Goal: Contribute content: Contribute content

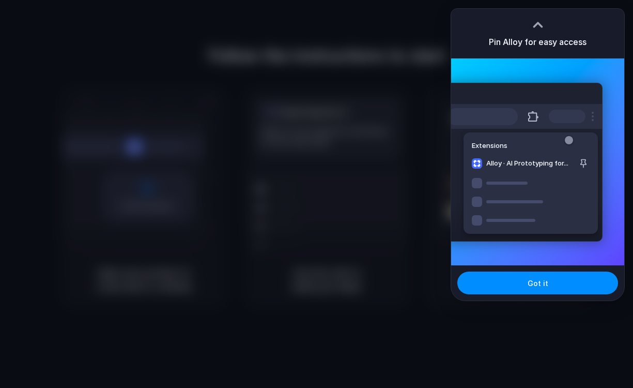
drag, startPoint x: 539, startPoint y: 22, endPoint x: 532, endPoint y: 85, distance: 63.5
click at [532, 44] on div "Pin Alloy for easy access" at bounding box center [537, 34] width 173 height 50
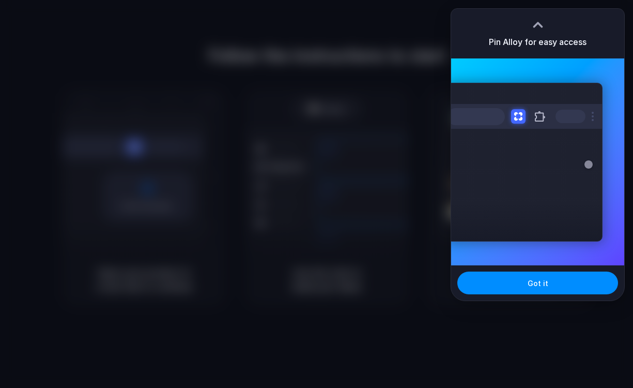
click at [551, 48] on h3 "Pin Alloy for easy access" at bounding box center [538, 42] width 98 height 12
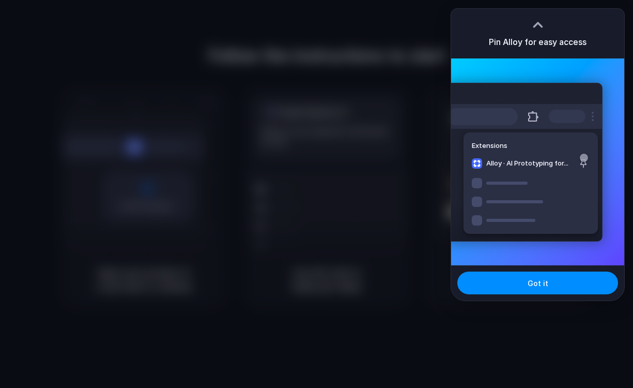
click at [542, 174] on div "Extensions Alloy · AI Prototyping for..." at bounding box center [524, 162] width 156 height 159
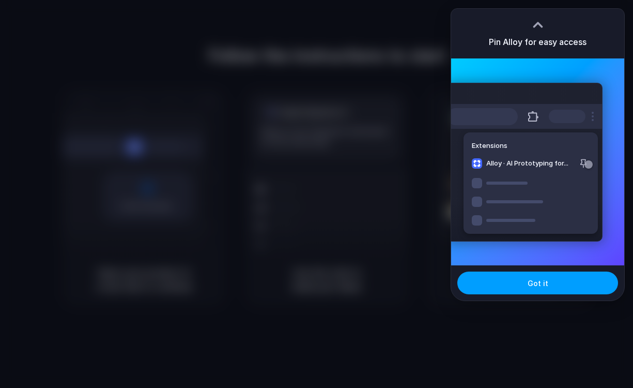
click at [525, 284] on button "Got it" at bounding box center [537, 282] width 161 height 23
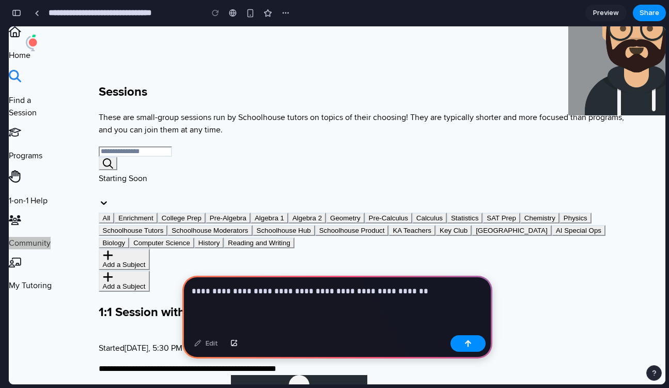
click at [399, 291] on p "**********" at bounding box center [337, 291] width 291 height 12
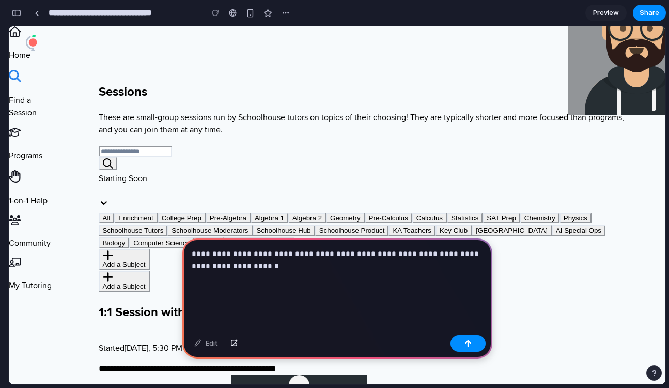
click at [565, 184] on div at bounding box center [363, 190] width 529 height 13
click at [577, 184] on div at bounding box center [363, 190] width 529 height 13
click at [594, 184] on div at bounding box center [363, 190] width 529 height 13
drag, startPoint x: 269, startPoint y: 266, endPoint x: 186, endPoint y: 269, distance: 82.7
click at [186, 269] on div "**********" at bounding box center [337, 284] width 310 height 92
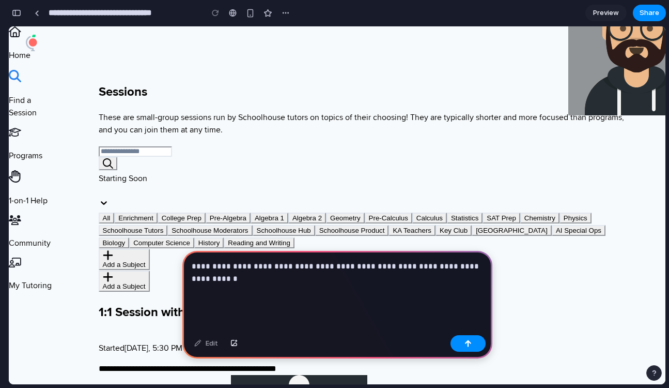
scroll to position [47, 0]
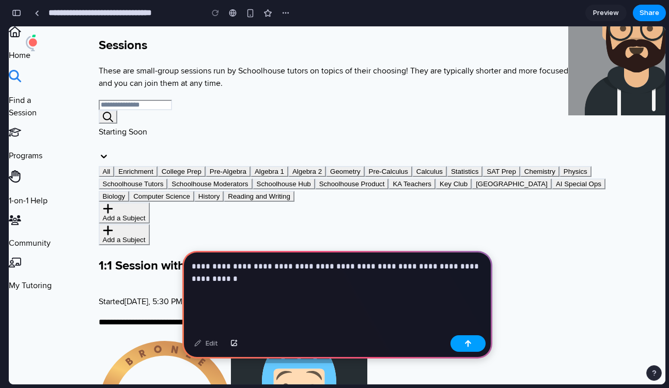
click at [455, 338] on button "button" at bounding box center [468, 343] width 35 height 17
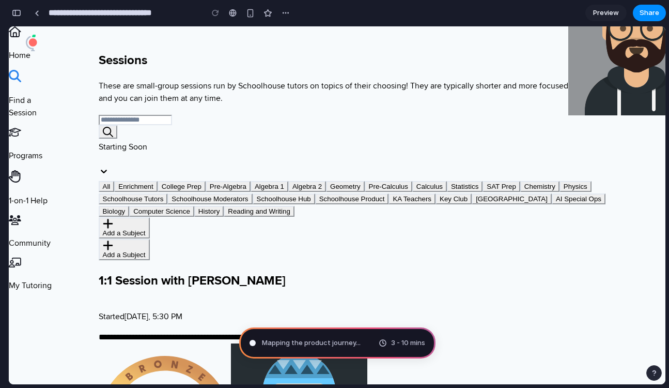
scroll to position [0, 0]
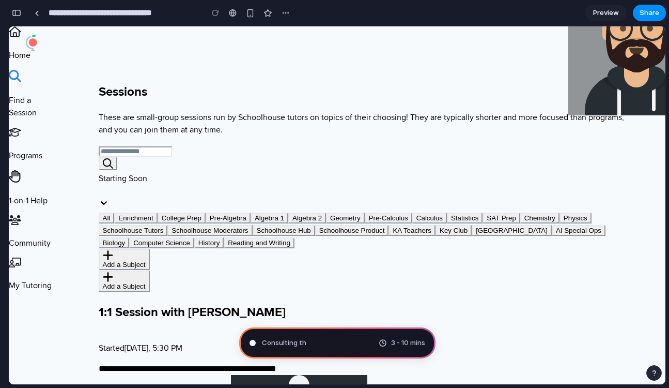
type input "**********"
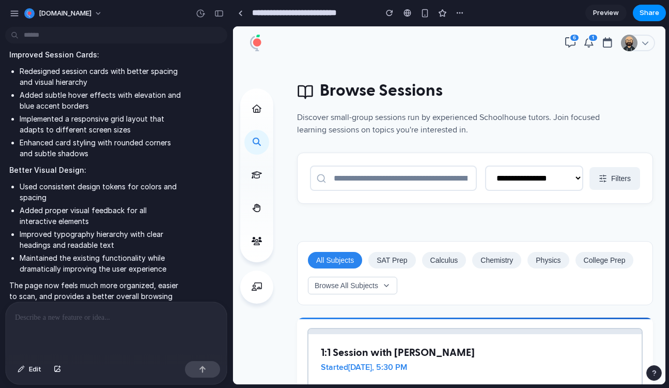
scroll to position [18, 0]
click at [537, 194] on div "**********" at bounding box center [475, 177] width 356 height 51
click at [539, 190] on select "**********" at bounding box center [534, 177] width 98 height 25
click at [610, 184] on button "Filters" at bounding box center [615, 177] width 51 height 23
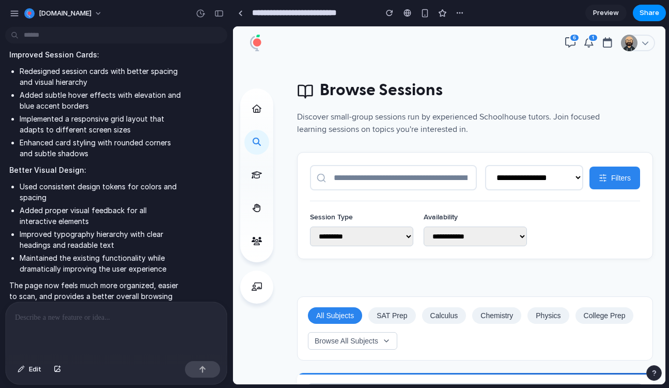
click at [398, 244] on select "**********" at bounding box center [361, 236] width 103 height 20
click at [504, 243] on select "**********" at bounding box center [475, 236] width 103 height 20
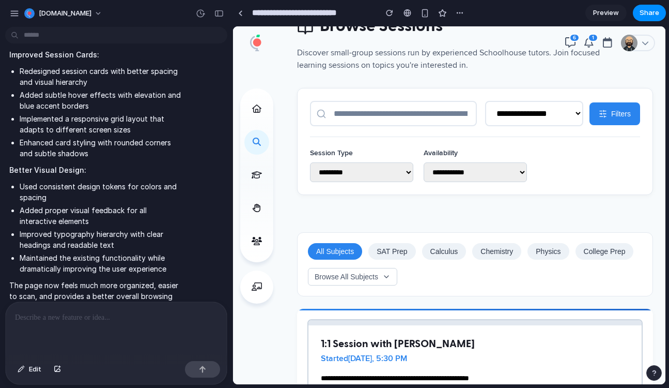
scroll to position [187, 0]
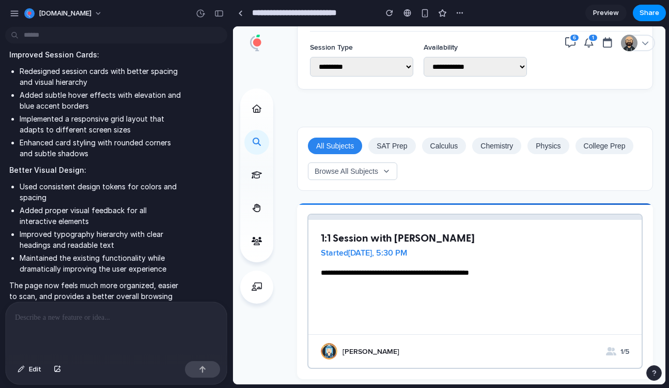
click at [382, 175] on icon at bounding box center [386, 171] width 8 height 8
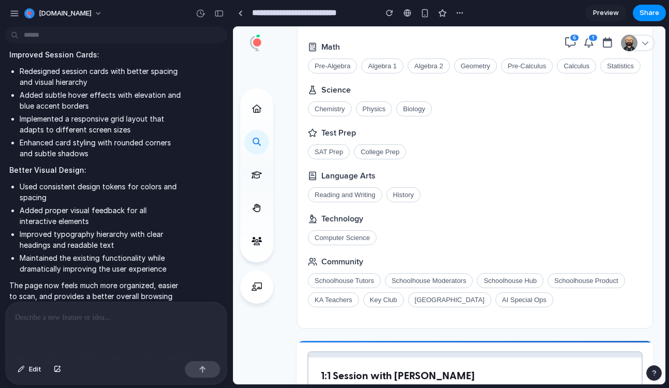
scroll to position [478, 0]
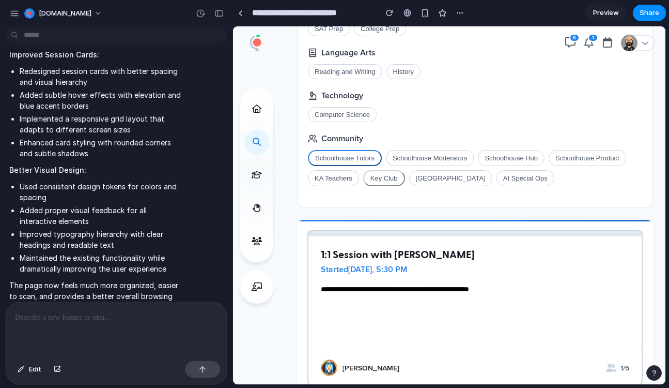
click at [355, 159] on button "Schoolhouse Tutors" at bounding box center [345, 158] width 74 height 16
click at [350, 122] on button "Computer Science" at bounding box center [342, 114] width 69 height 15
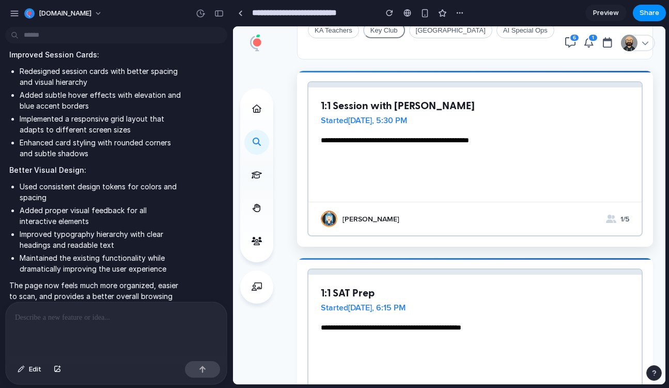
scroll to position [0, 0]
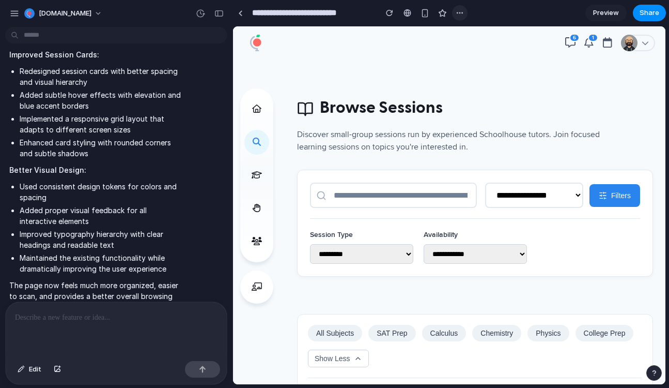
click at [463, 11] on div "button" at bounding box center [460, 13] width 8 height 8
click at [342, 82] on div "Duplicate Delete" at bounding box center [334, 194] width 669 height 388
click at [611, 10] on span "Preview" at bounding box center [606, 13] width 26 height 10
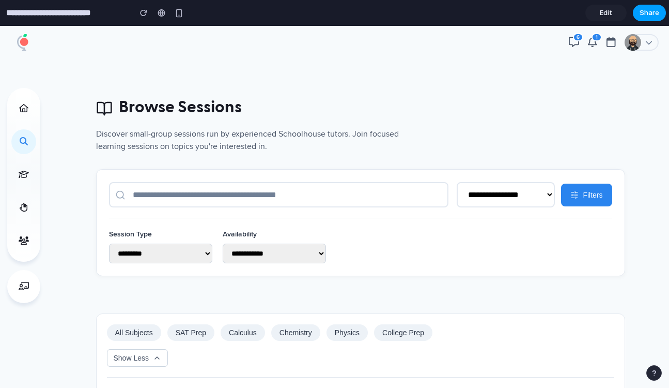
click at [632, 17] on span "Share" at bounding box center [650, 13] width 20 height 10
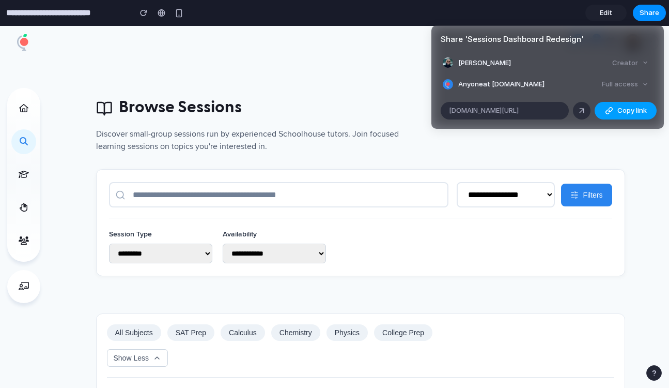
click at [610, 112] on div "button" at bounding box center [609, 110] width 8 height 8
click at [627, 84] on div "Full access" at bounding box center [625, 84] width 55 height 14
click at [632, 86] on div "Full access" at bounding box center [625, 84] width 55 height 14
click at [632, 67] on div "Creator" at bounding box center [630, 63] width 44 height 14
click at [630, 80] on div "Full access" at bounding box center [625, 84] width 55 height 14
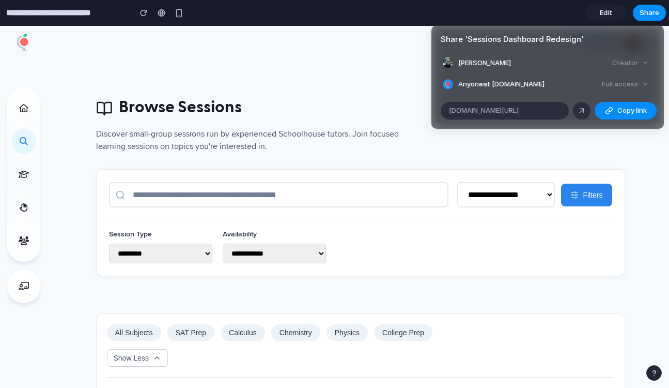
click at [438, 228] on div "Share ' Sessions Dashboard Redesign ' James O'Brien Creator Anyone at Schoolhou…" at bounding box center [334, 194] width 669 height 388
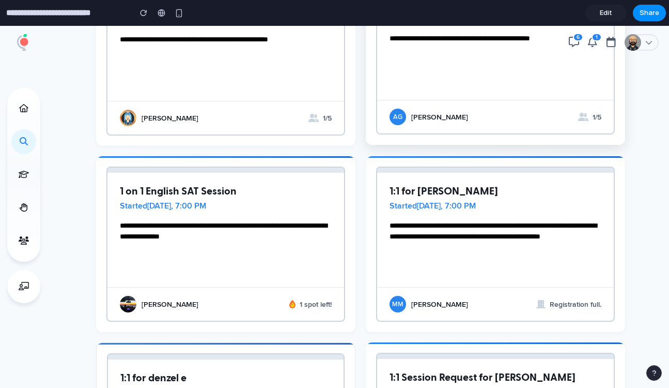
scroll to position [751, 0]
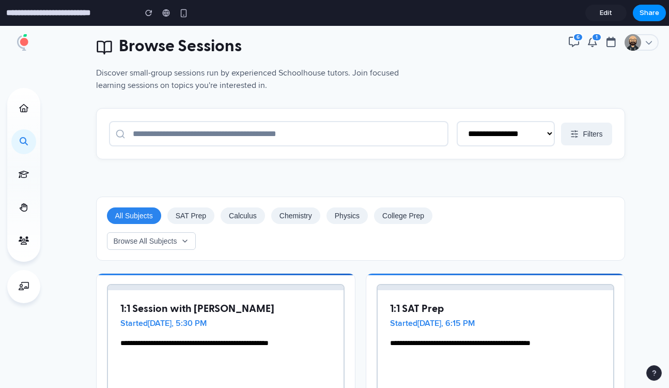
click at [332, 162] on div "**********" at bounding box center [360, 97] width 529 height 174
click at [332, 141] on input "text" at bounding box center [279, 132] width 340 height 25
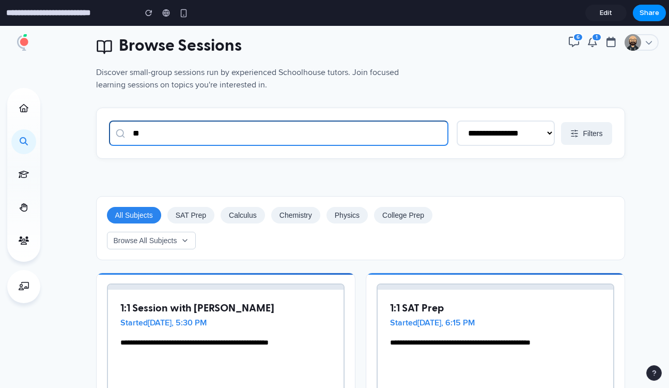
type input "*"
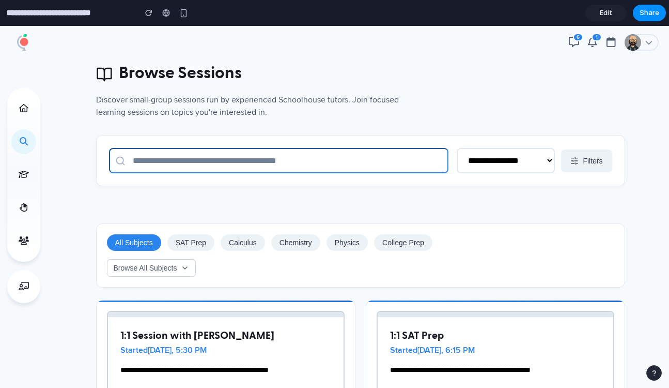
scroll to position [0, 0]
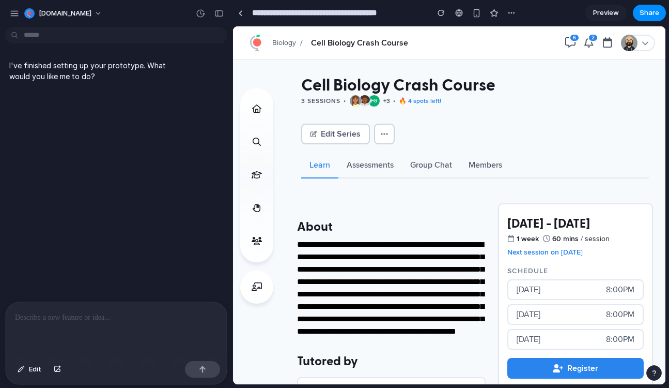
click at [157, 327] on div at bounding box center [116, 329] width 221 height 55
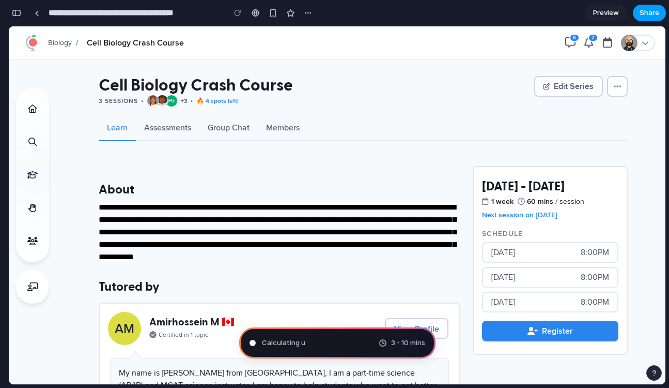
scroll to position [941, 0]
type input "**********"
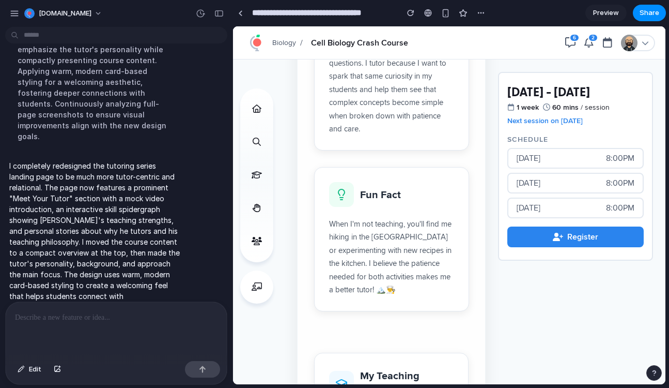
scroll to position [784, 0]
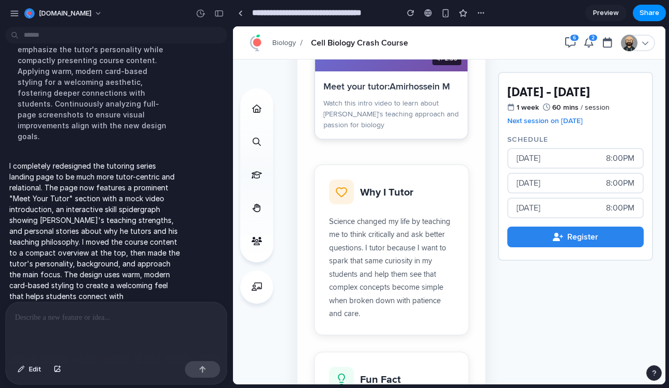
click at [613, 13] on span "Preview" at bounding box center [606, 13] width 26 height 10
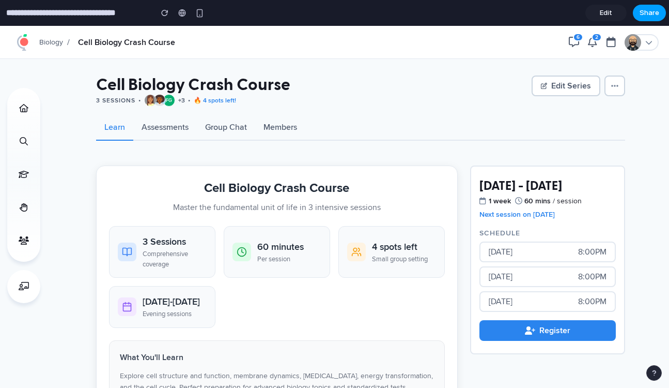
click at [636, 12] on button "Share" at bounding box center [649, 13] width 33 height 17
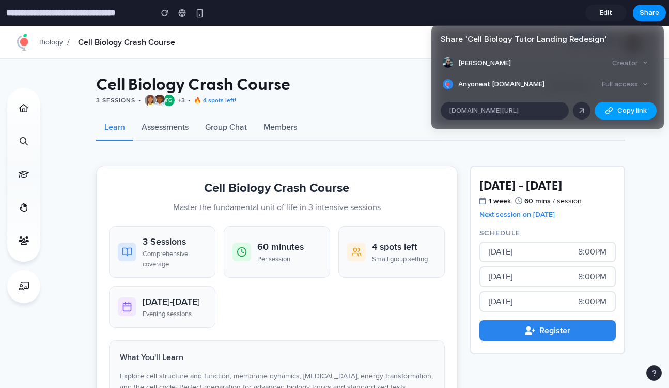
click at [627, 110] on span "Copy link" at bounding box center [631, 110] width 29 height 10
click at [605, 113] on div "button" at bounding box center [609, 110] width 8 height 8
click at [347, 153] on div "Share ' Cell Biology Tutor Landing Redesign ' [PERSON_NAME] Creator Anyone at […" at bounding box center [334, 194] width 669 height 388
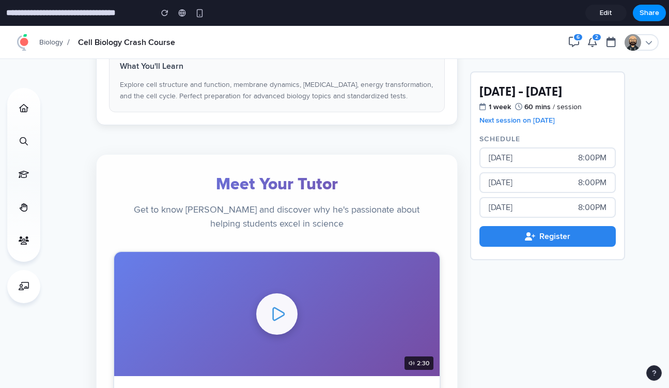
scroll to position [357, 0]
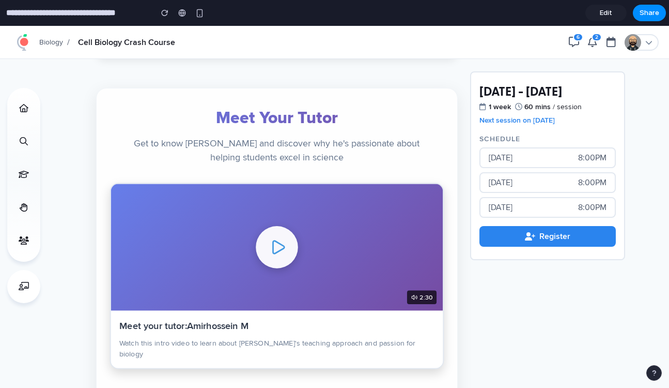
click at [283, 246] on icon at bounding box center [278, 247] width 11 height 12
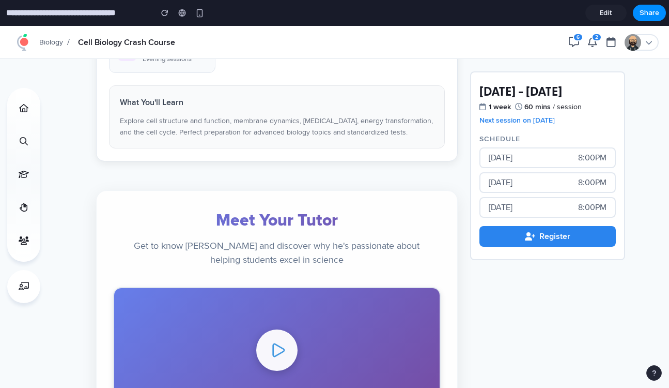
scroll to position [93, 0]
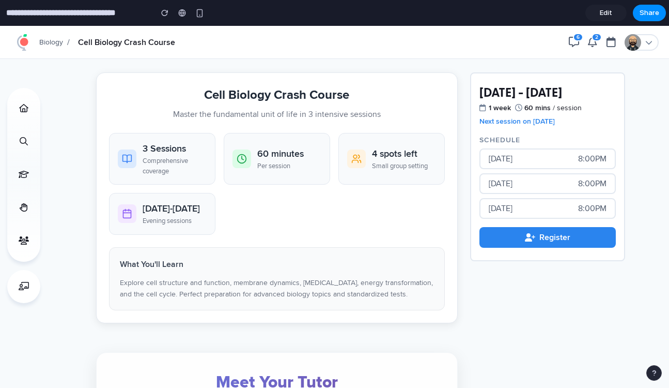
click at [606, 11] on span "Edit" at bounding box center [606, 13] width 12 height 10
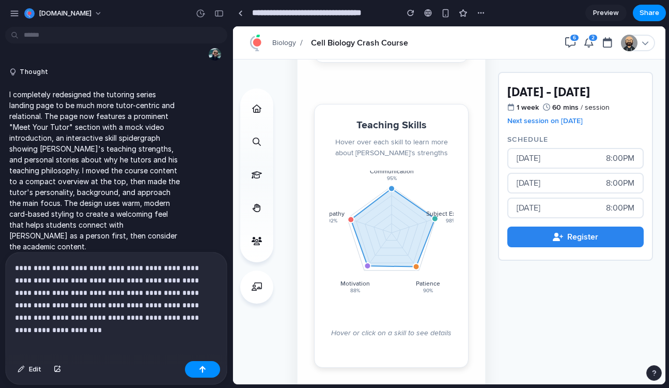
scroll to position [633, 0]
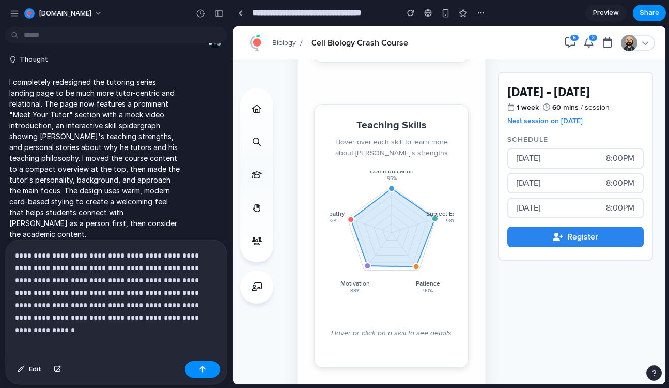
click at [98, 315] on p "**********" at bounding box center [116, 286] width 203 height 74
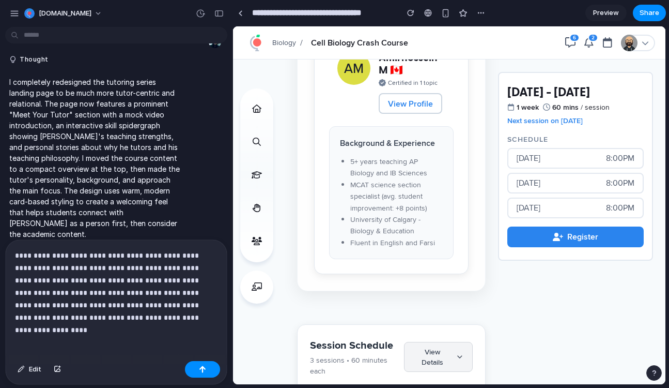
scroll to position [1878, 0]
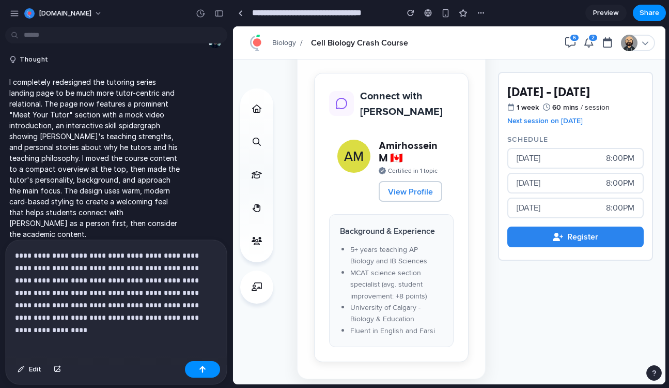
click at [174, 326] on div "**********" at bounding box center [116, 298] width 221 height 117
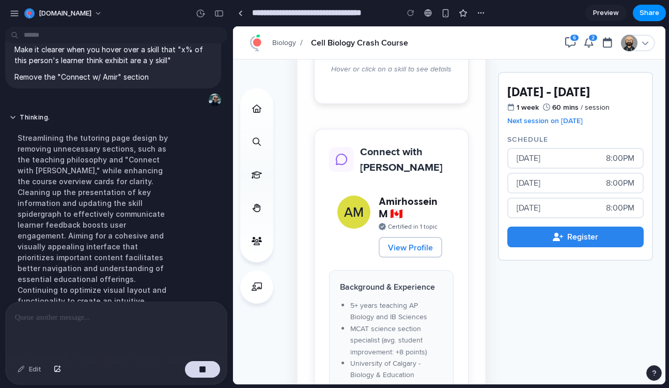
scroll to position [916, 0]
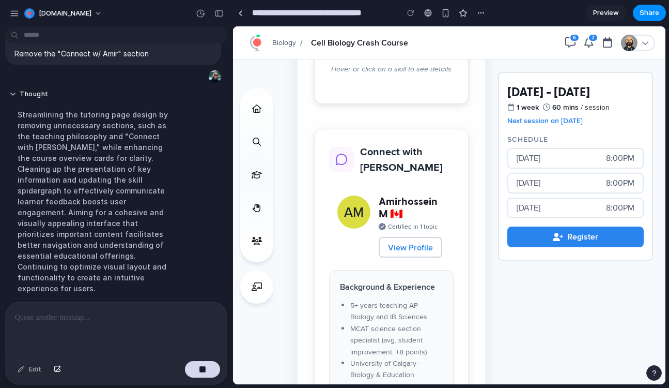
click at [598, 85] on h2 "[DATE] - [DATE]" at bounding box center [575, 92] width 136 height 14
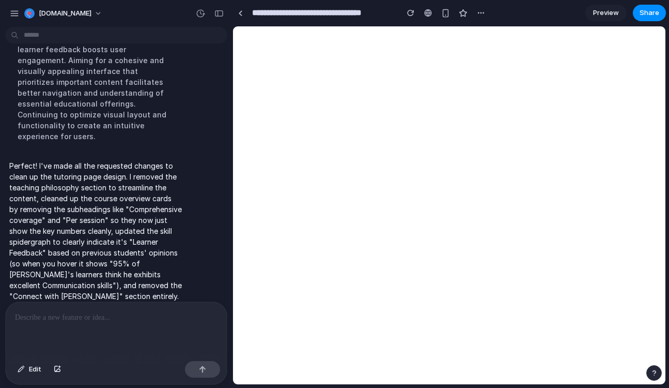
scroll to position [0, 0]
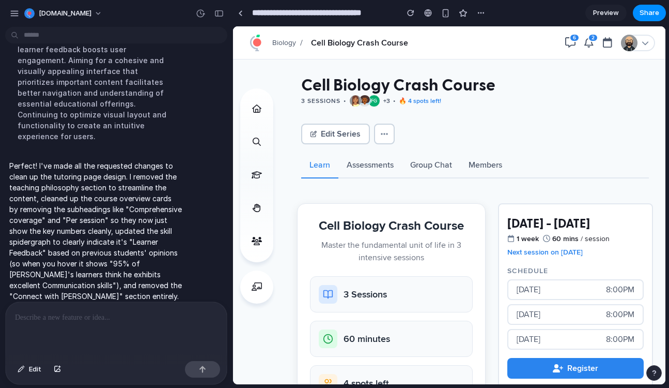
click at [132, 310] on div at bounding box center [116, 329] width 221 height 55
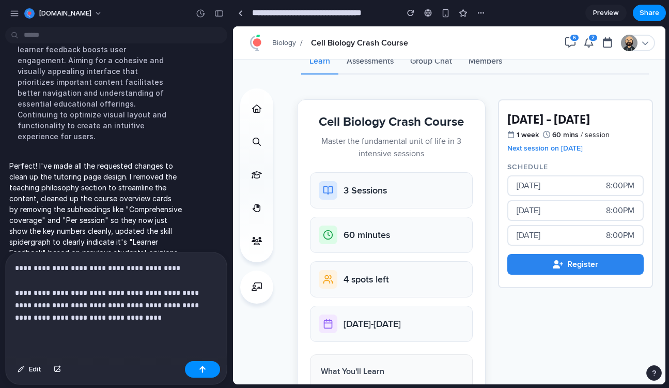
scroll to position [112, 0]
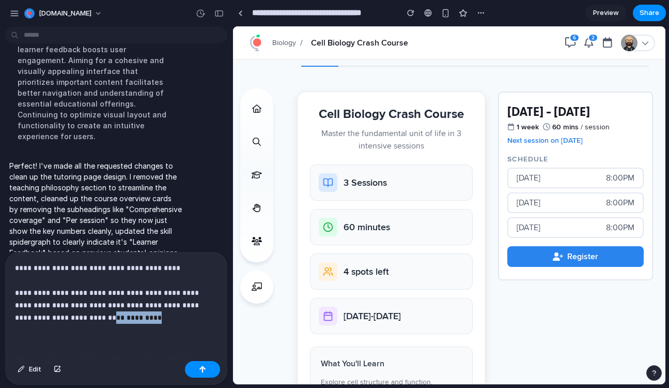
drag, startPoint x: 198, startPoint y: 320, endPoint x: 36, endPoint y: 313, distance: 162.4
click at [36, 313] on p "**********" at bounding box center [116, 292] width 203 height 62
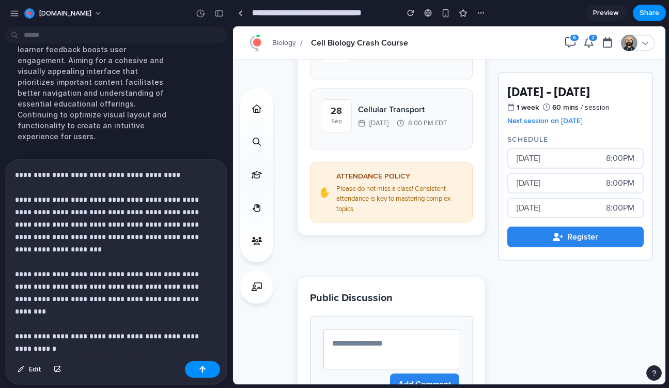
scroll to position [1733, 0]
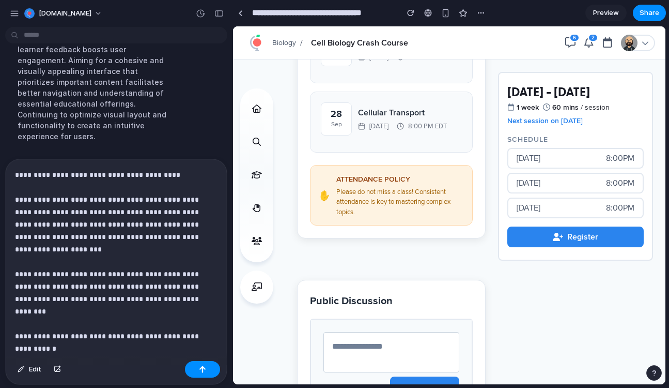
click at [165, 313] on p "**********" at bounding box center [116, 248] width 203 height 161
click at [152, 323] on p "**********" at bounding box center [116, 248] width 203 height 161
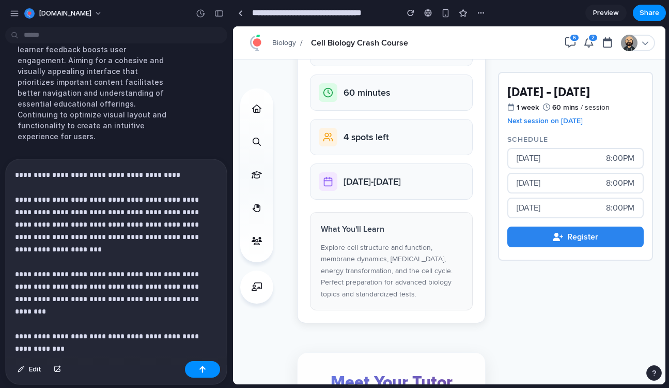
scroll to position [267, 0]
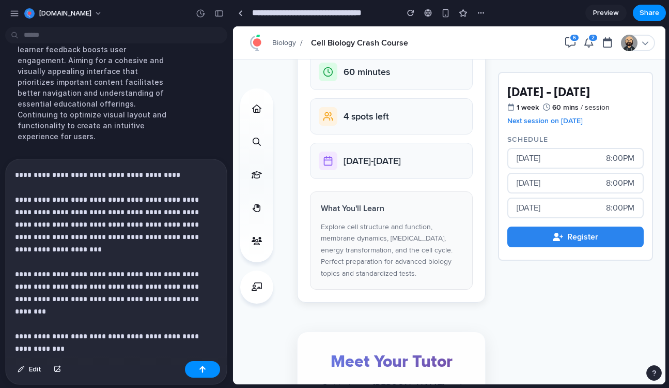
click at [123, 224] on p "**********" at bounding box center [116, 248] width 203 height 161
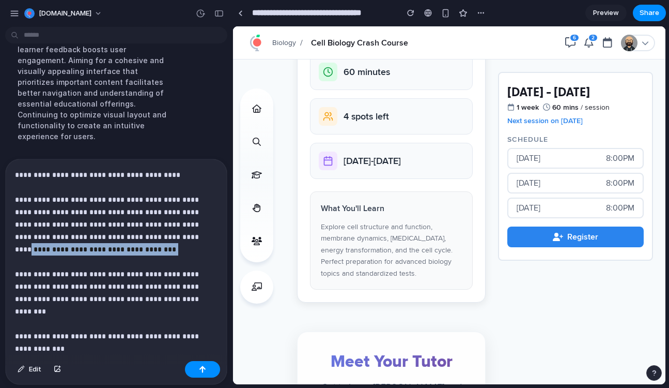
drag, startPoint x: 182, startPoint y: 247, endPoint x: 102, endPoint y: 241, distance: 80.8
click at [102, 241] on p "**********" at bounding box center [116, 255] width 203 height 174
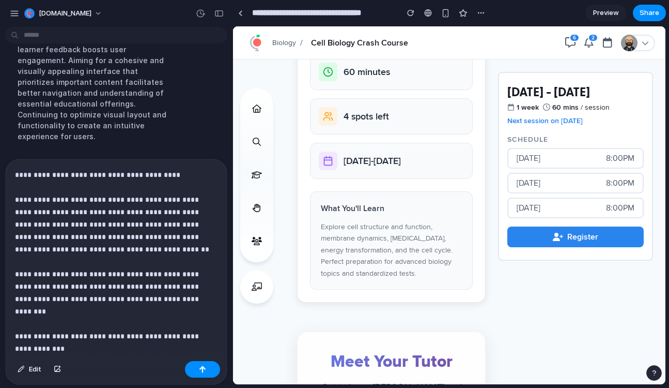
click at [158, 269] on p "**********" at bounding box center [116, 255] width 203 height 174
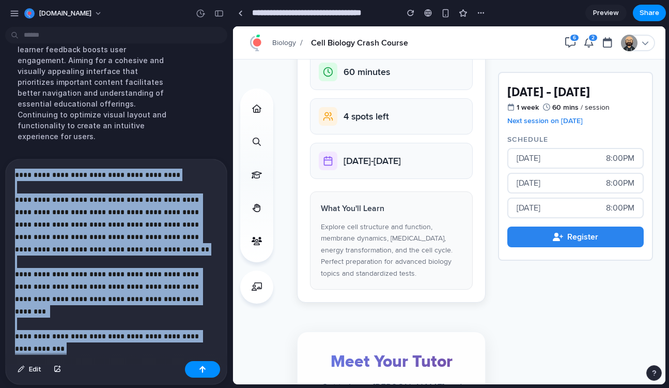
click at [158, 269] on p "**********" at bounding box center [116, 255] width 203 height 174
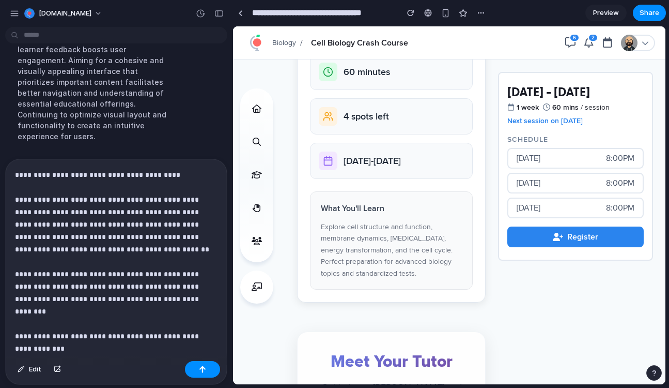
click at [145, 277] on p "**********" at bounding box center [116, 255] width 203 height 174
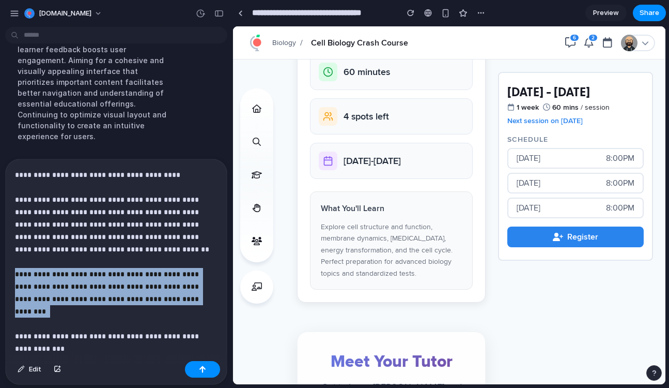
drag, startPoint x: 193, startPoint y: 305, endPoint x: -5, endPoint y: 277, distance: 199.9
click at [0, 277] on html "Schoolhouse.World I've finished setting up your prototype. What would you like …" at bounding box center [334, 194] width 669 height 388
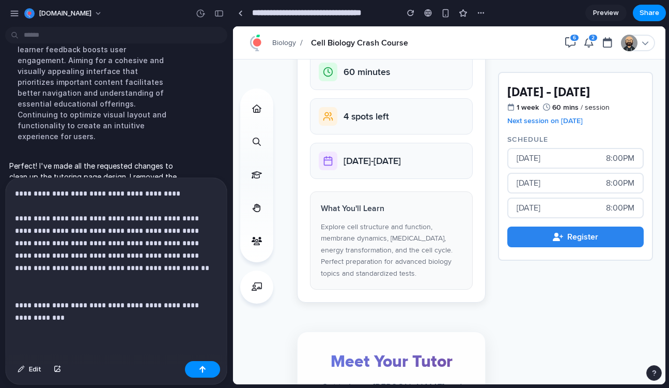
click at [103, 205] on p "**********" at bounding box center [116, 255] width 203 height 136
click at [87, 203] on p "**********" at bounding box center [116, 255] width 203 height 136
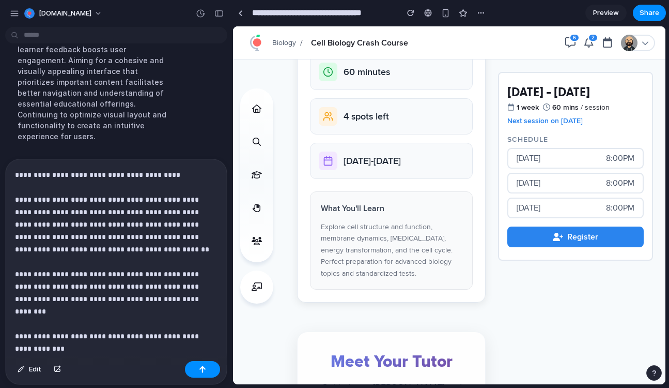
click at [124, 248] on p "**********" at bounding box center [116, 255] width 203 height 174
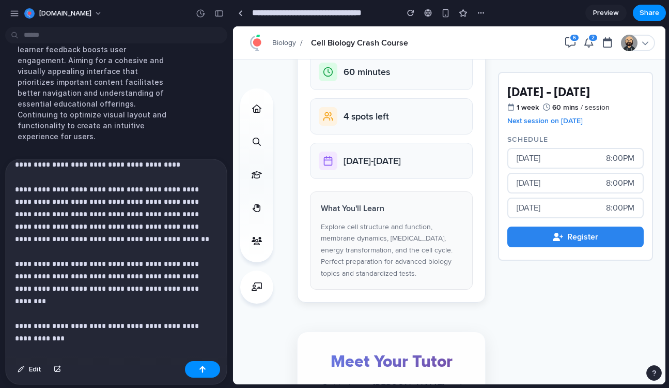
scroll to position [19, 0]
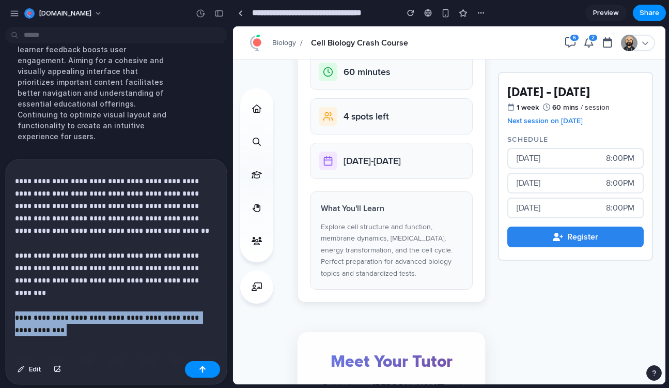
drag, startPoint x: 153, startPoint y: 314, endPoint x: 13, endPoint y: 306, distance: 140.2
click at [13, 306] on div "**********" at bounding box center [116, 249] width 221 height 216
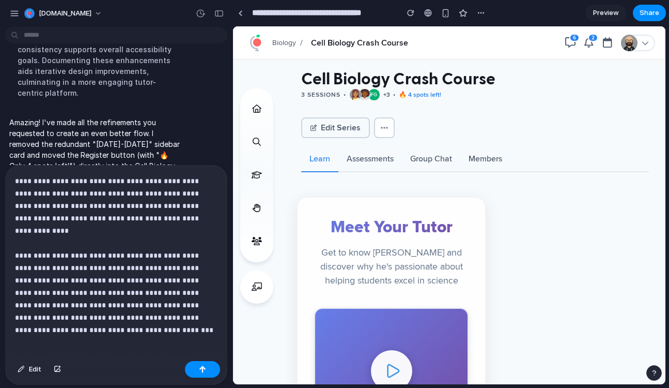
scroll to position [0, 0]
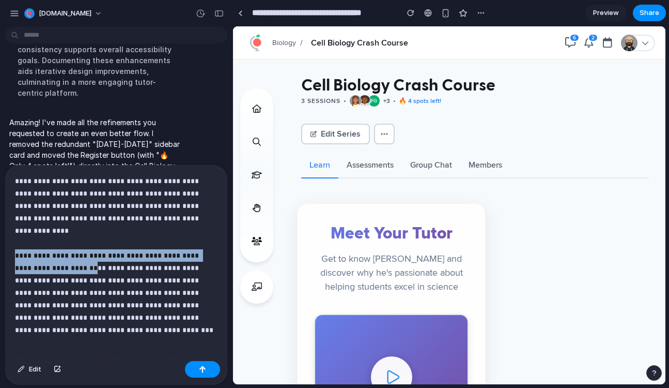
drag, startPoint x: 17, startPoint y: 244, endPoint x: 62, endPoint y: 252, distance: 46.0
click at [62, 252] on p "**********" at bounding box center [116, 249] width 203 height 149
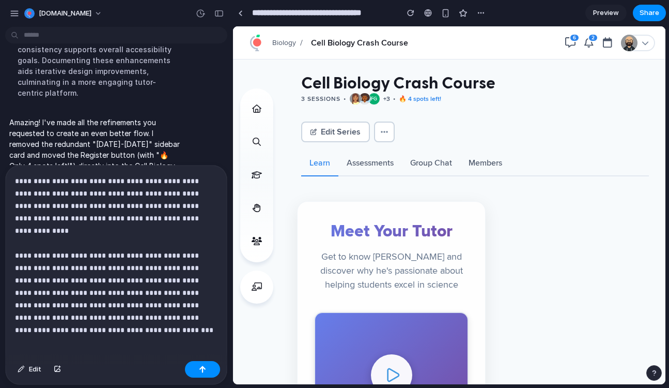
click at [122, 310] on p "**********" at bounding box center [116, 249] width 203 height 149
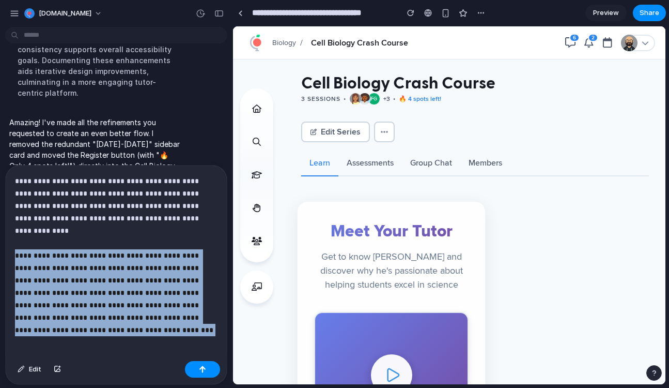
drag, startPoint x: 99, startPoint y: 324, endPoint x: 13, endPoint y: 241, distance: 119.5
click at [13, 241] on div "**********" at bounding box center [116, 260] width 221 height 191
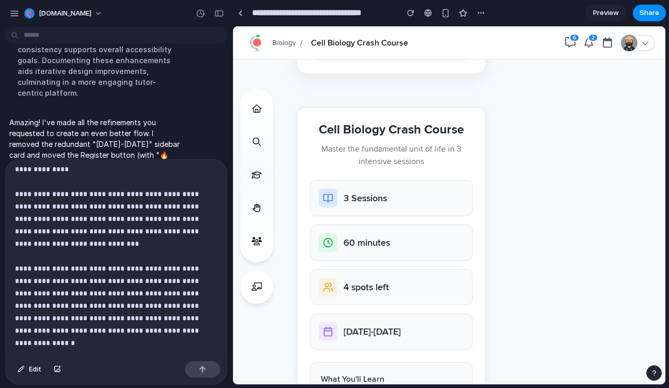
scroll to position [109, 0]
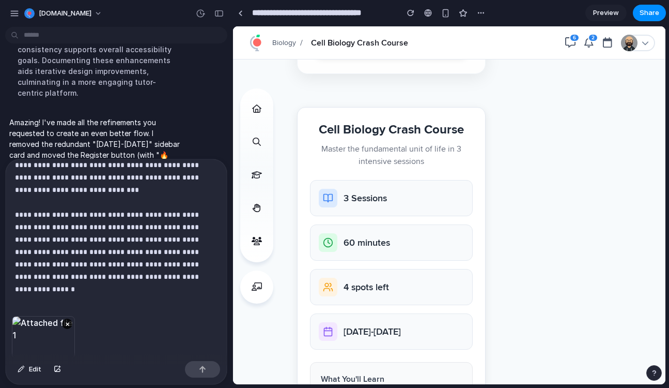
click at [202, 374] on div at bounding box center [202, 369] width 35 height 17
click at [202, 374] on button "button" at bounding box center [202, 369] width 35 height 17
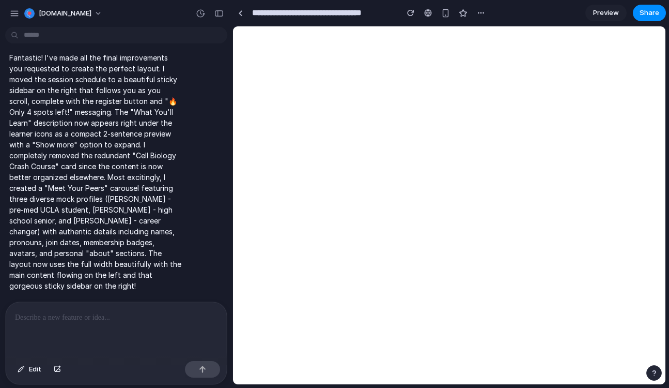
scroll to position [0, 0]
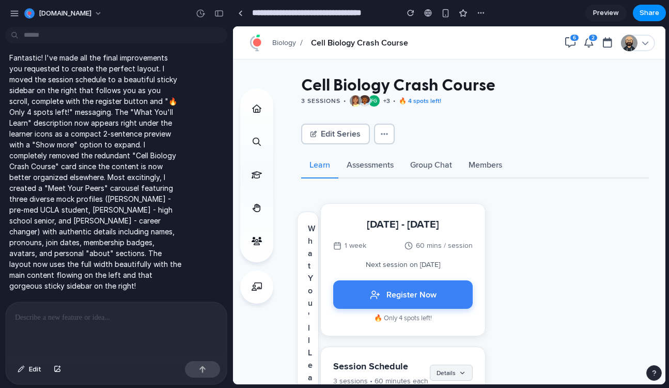
click at [396, 121] on div "Edit Series Report Issue Copy Facebook Messenger LinkedIn Reddit Twitter Whatsa…" at bounding box center [475, 110] width 348 height 68
click at [602, 5] on link "Preview" at bounding box center [605, 13] width 41 height 17
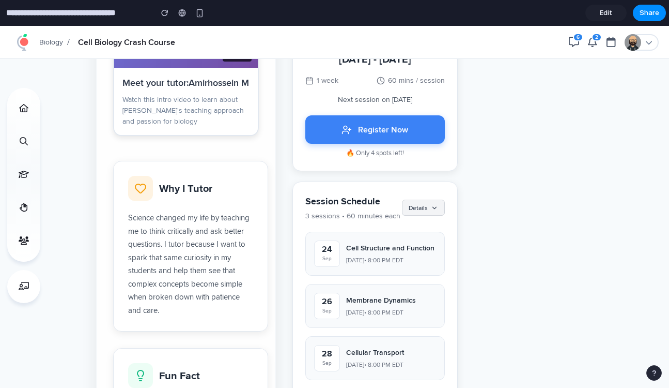
scroll to position [480, 0]
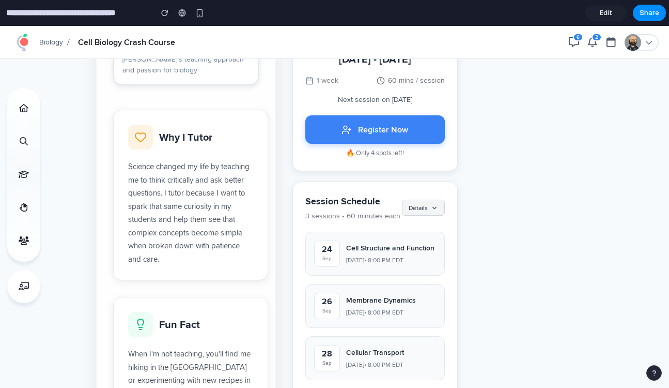
click at [598, 20] on link "Edit" at bounding box center [605, 13] width 41 height 17
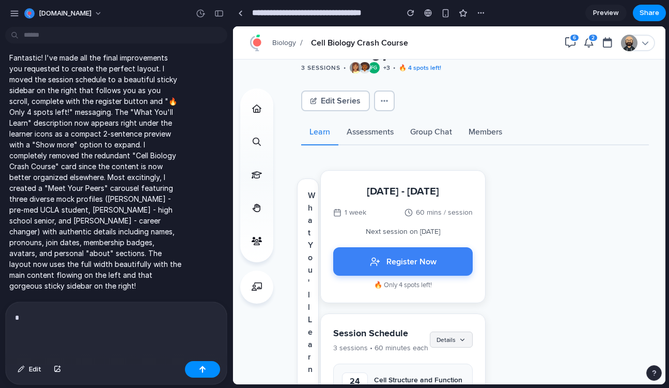
scroll to position [41, 0]
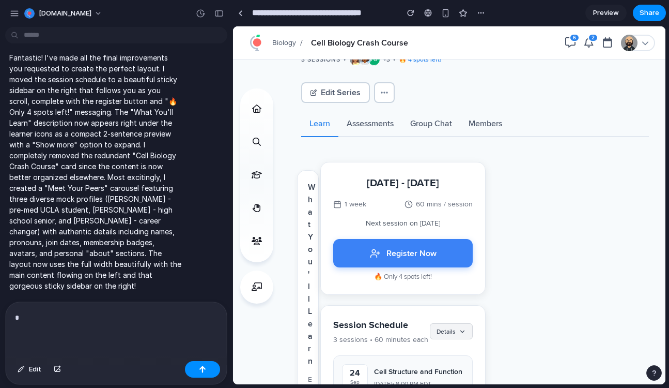
click at [601, 16] on span "Preview" at bounding box center [606, 13] width 26 height 10
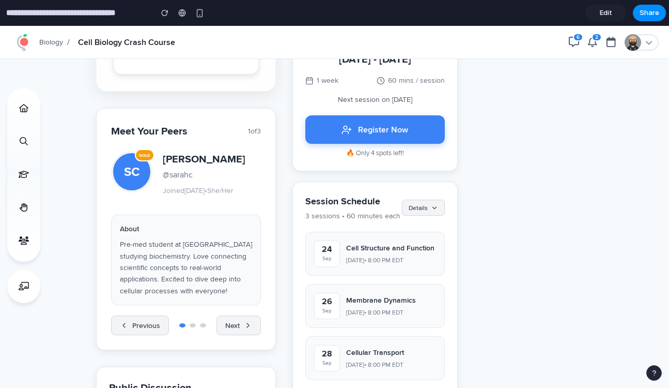
scroll to position [1168, 0]
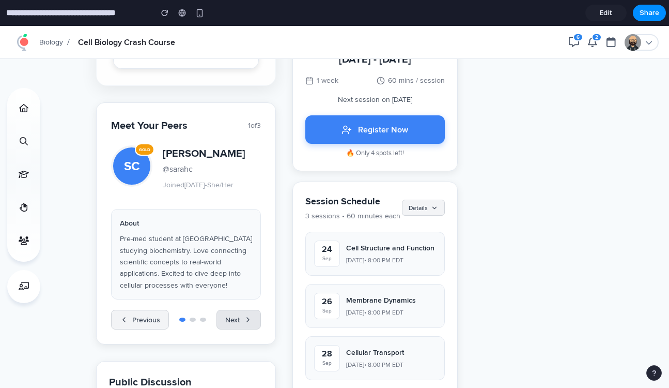
click at [236, 329] on button "Next" at bounding box center [238, 320] width 44 height 20
click at [240, 329] on button "Next" at bounding box center [238, 320] width 44 height 20
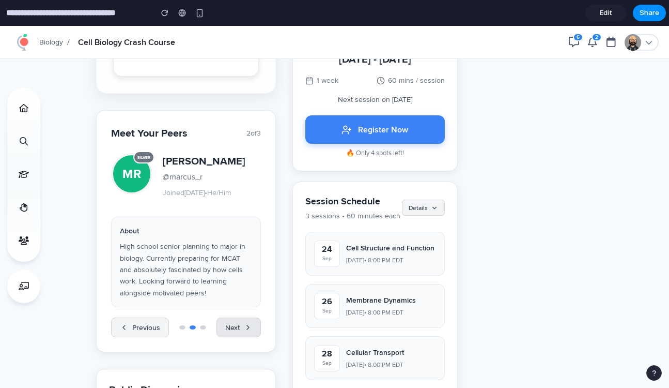
scroll to position [1172, 0]
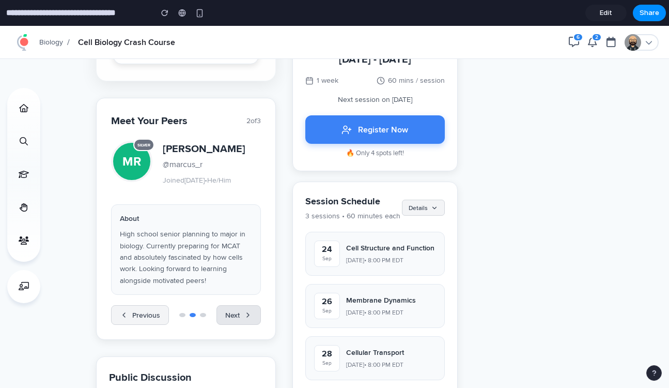
click at [240, 324] on button "Next" at bounding box center [238, 315] width 44 height 20
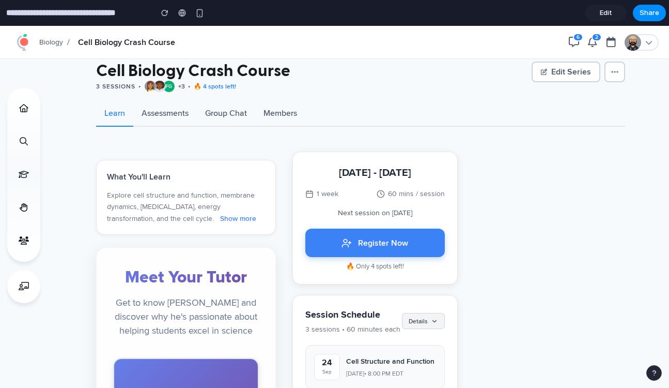
scroll to position [0, 0]
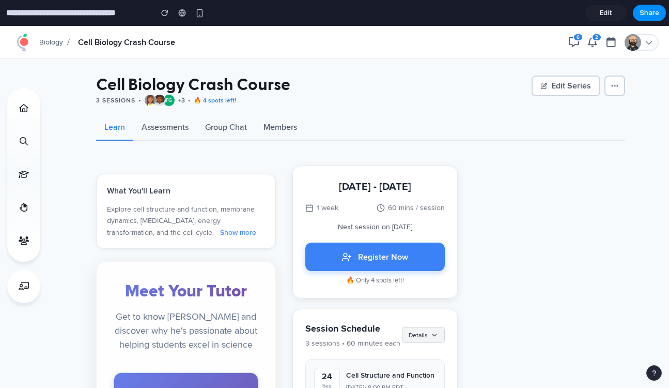
click at [217, 235] on button "Show more" at bounding box center [238, 231] width 42 height 11
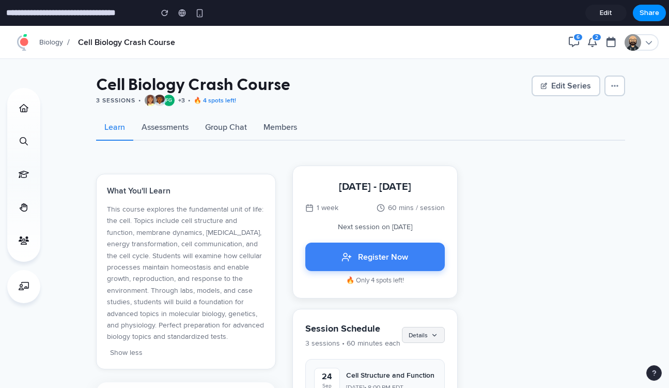
scroll to position [45, 0]
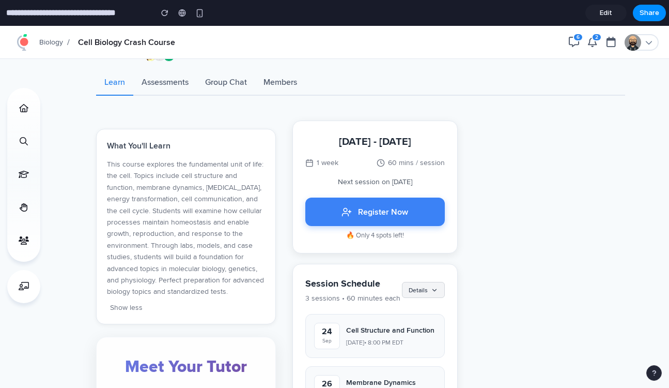
click at [610, 15] on span "Edit" at bounding box center [606, 13] width 12 height 10
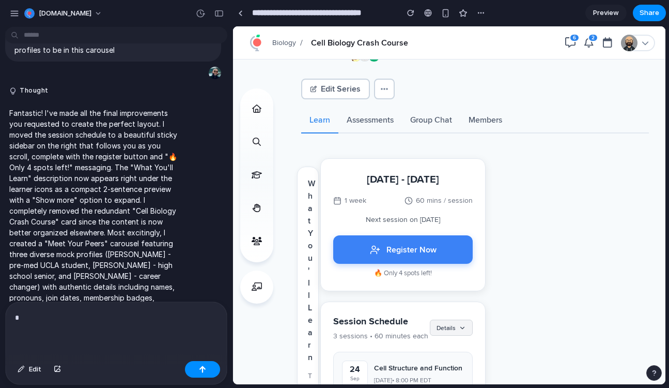
scroll to position [1936, 0]
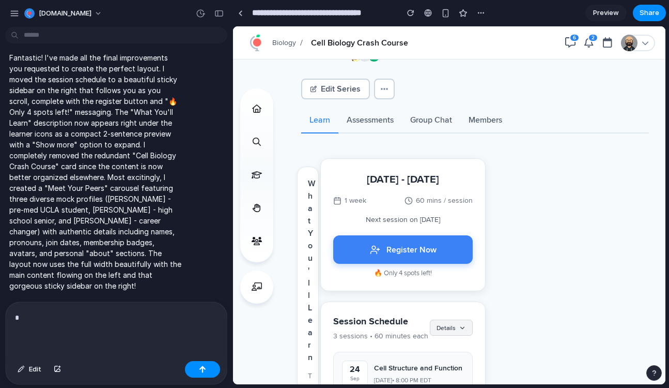
click at [156, 330] on div "*" at bounding box center [116, 329] width 221 height 55
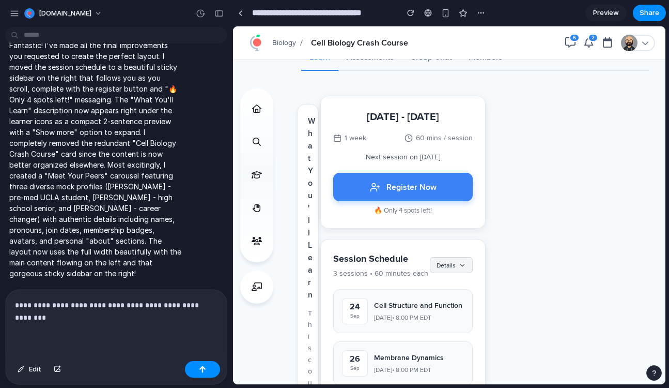
scroll to position [1961, 0]
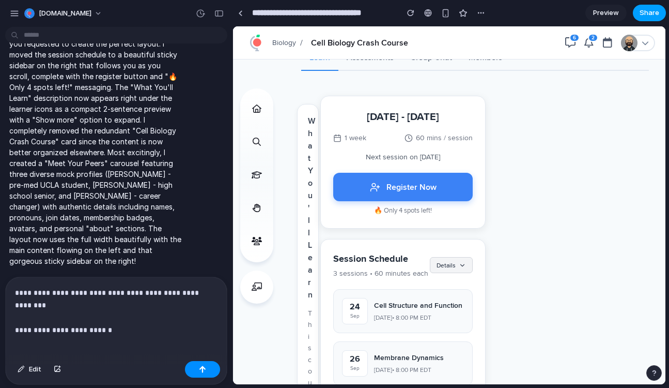
click at [644, 8] on span "Share" at bounding box center [650, 13] width 20 height 10
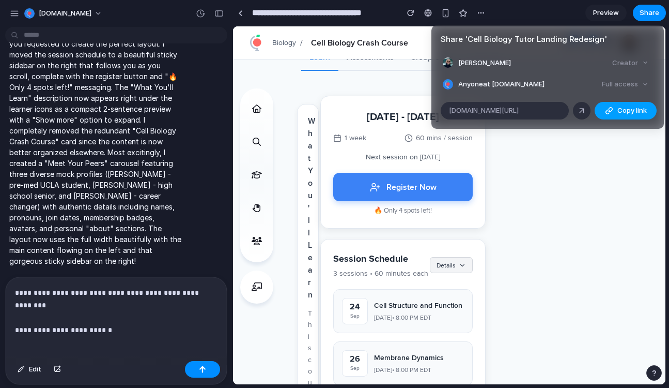
click at [615, 103] on button "Copy link" at bounding box center [626, 111] width 62 height 18
click at [112, 328] on div "Share ' Cell Biology Tutor Landing Redesign ' James O'Brien Creator Anyone at S…" at bounding box center [334, 194] width 669 height 388
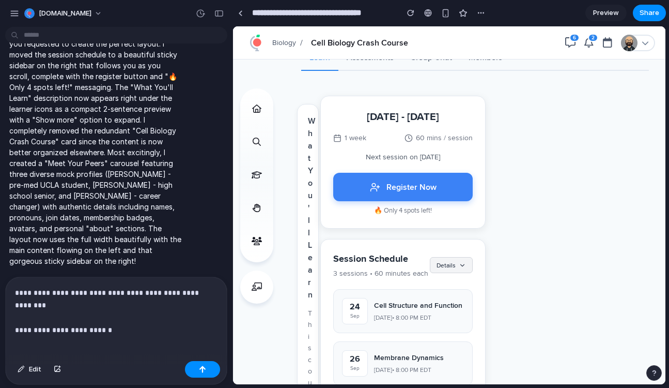
click at [117, 323] on div "**********" at bounding box center [116, 317] width 221 height 80
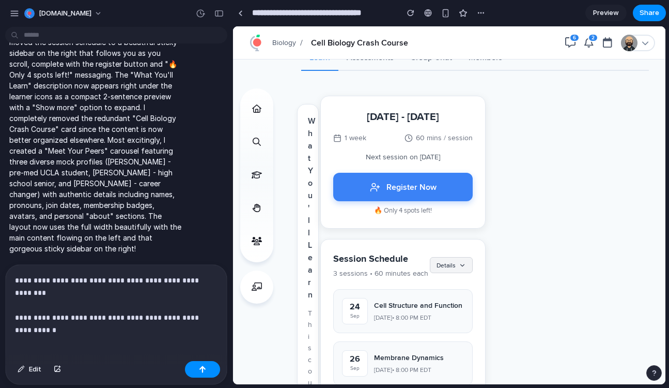
scroll to position [1973, 0]
click at [456, 266] on button "Details" at bounding box center [451, 265] width 43 height 16
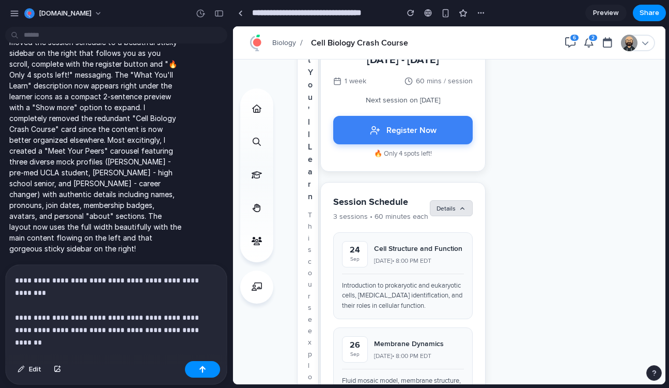
scroll to position [229, 0]
click at [168, 329] on div "**********" at bounding box center [116, 311] width 221 height 92
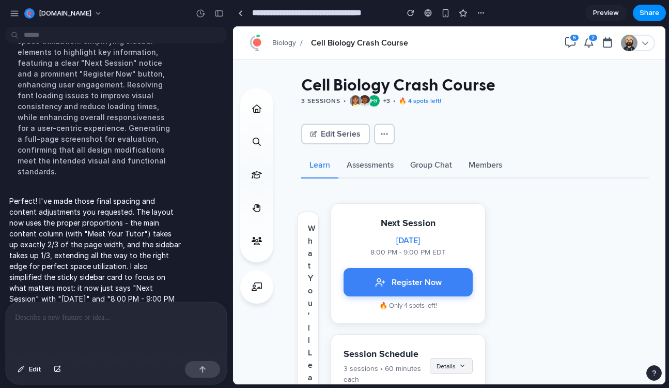
scroll to position [2482, 0]
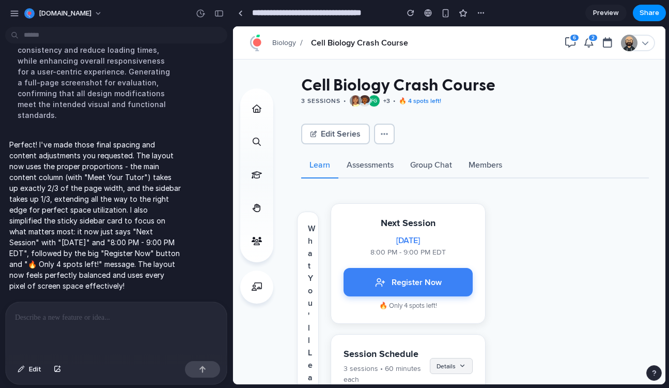
click at [596, 24] on section "**********" at bounding box center [450, 13] width 434 height 26
click at [600, 16] on span "Preview" at bounding box center [606, 13] width 26 height 10
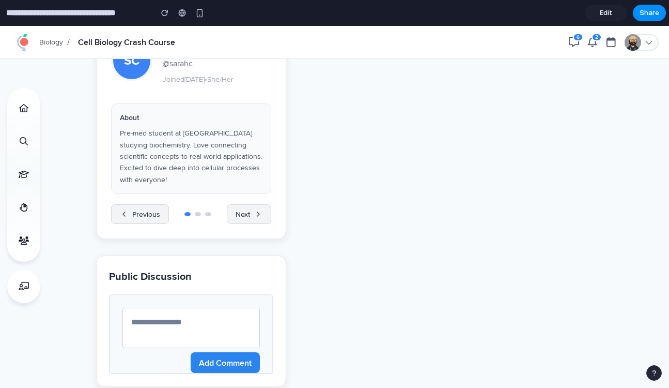
scroll to position [1194, 0]
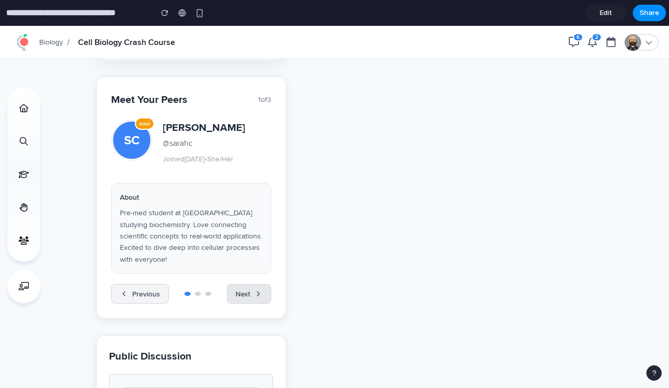
click at [263, 286] on button "Next" at bounding box center [249, 294] width 44 height 20
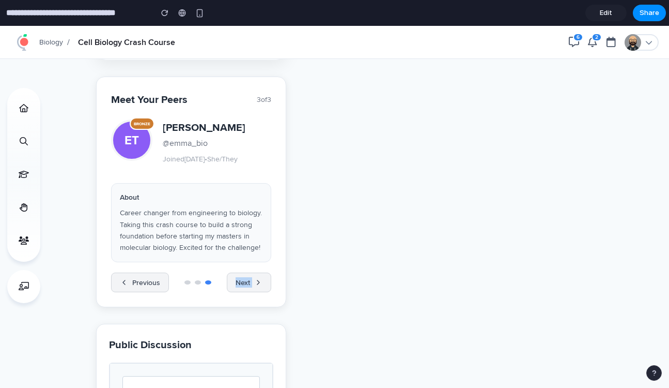
click at [263, 286] on div "Meet Your Peers 3 of 3 ET BRONZE Emma Thompson @emma_bio Joined Jun 2024 • She/…" at bounding box center [191, 191] width 190 height 230
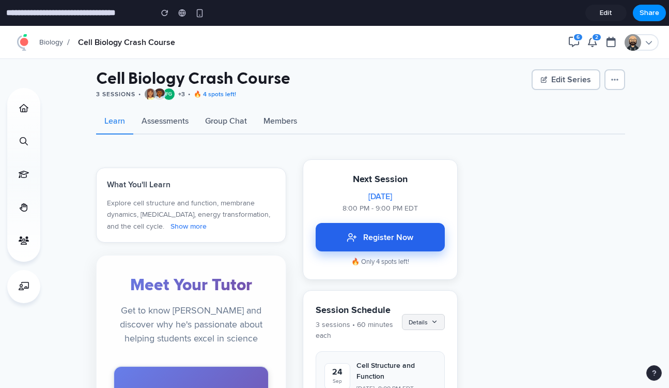
scroll to position [0, 0]
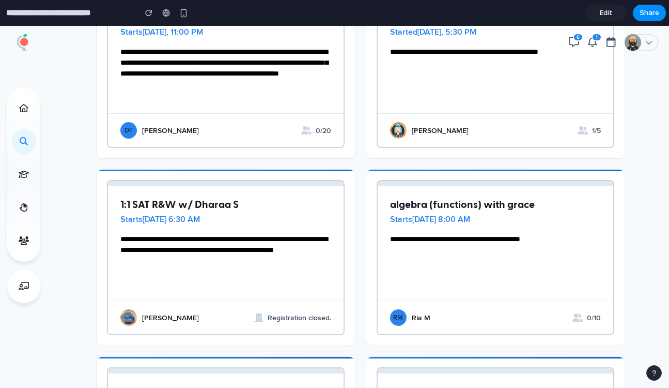
scroll to position [2092, 0]
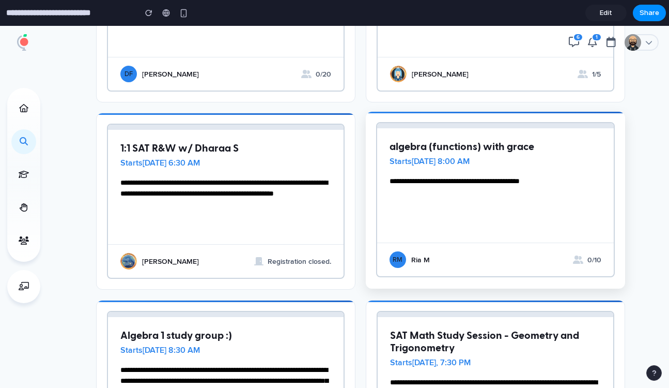
click at [424, 191] on div "**********" at bounding box center [495, 163] width 237 height 71
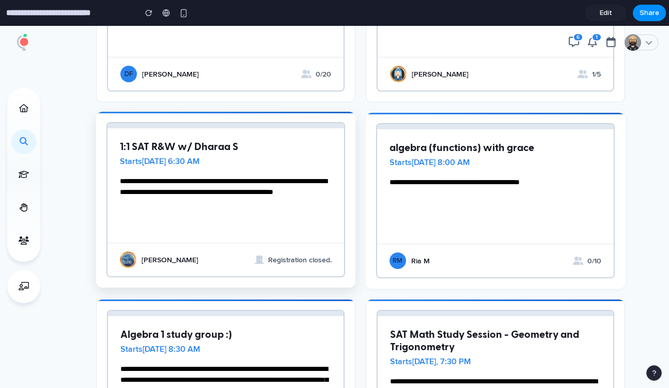
click at [290, 186] on span "**********" at bounding box center [223, 186] width 207 height 18
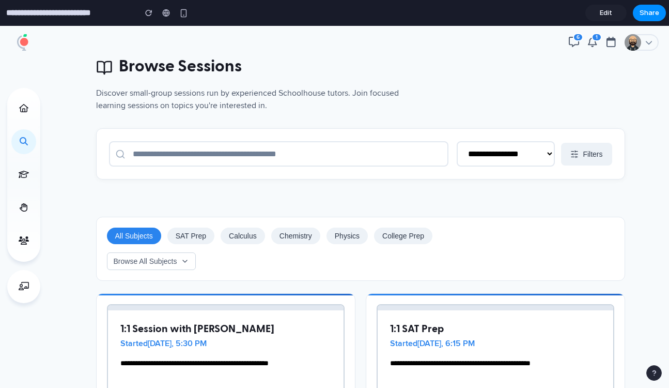
scroll to position [0, 0]
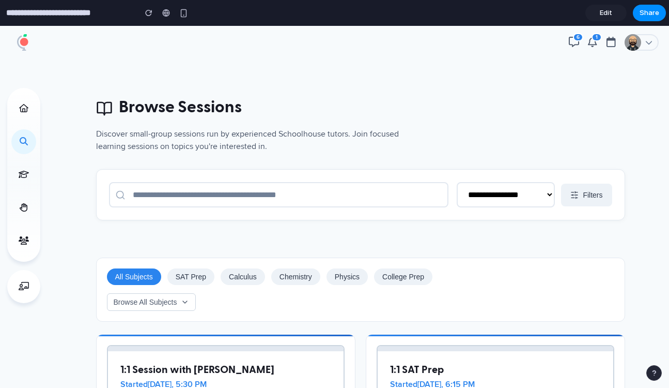
click at [273, 287] on div "All Subjects SAT Prep Calculus Chemistry Physics College Prep Browse All Subjec…" at bounding box center [360, 289] width 529 height 64
click at [192, 299] on button "Browse All Subjects" at bounding box center [151, 302] width 89 height 18
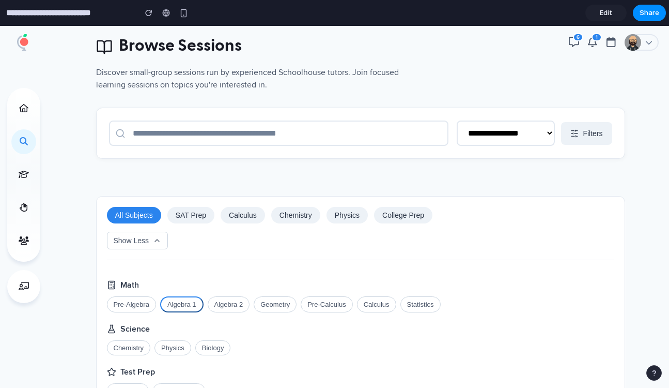
click at [177, 306] on button "Algebra 1" at bounding box center [181, 304] width 43 height 16
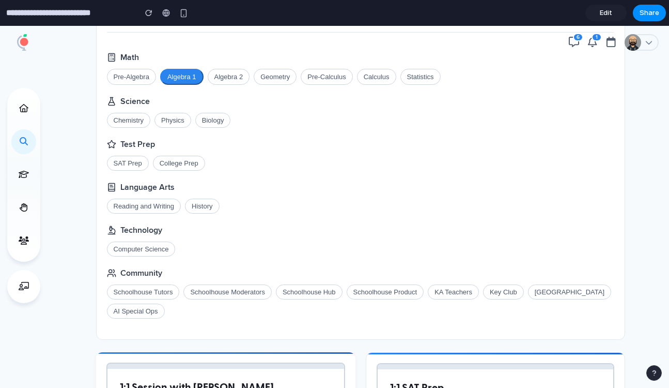
scroll to position [249, 0]
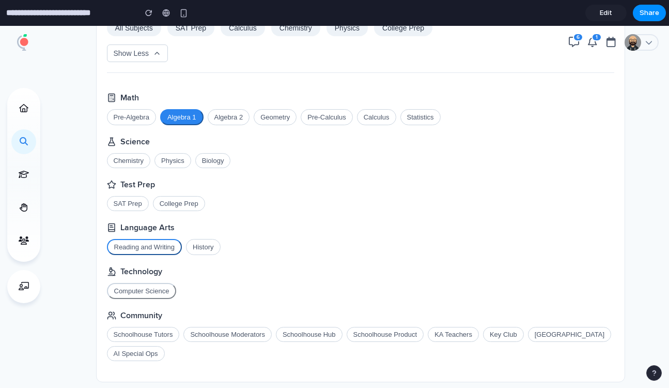
click at [160, 251] on button "Reading and Writing" at bounding box center [144, 247] width 75 height 16
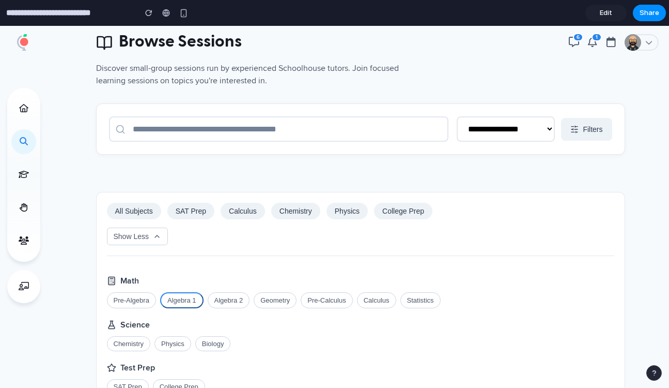
scroll to position [63, 0]
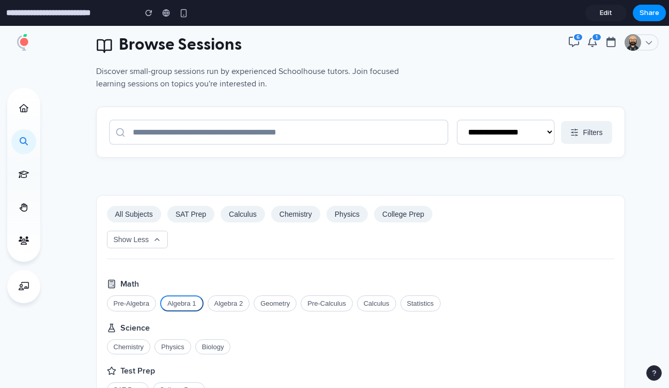
click at [134, 242] on button "Show Less" at bounding box center [137, 239] width 61 height 18
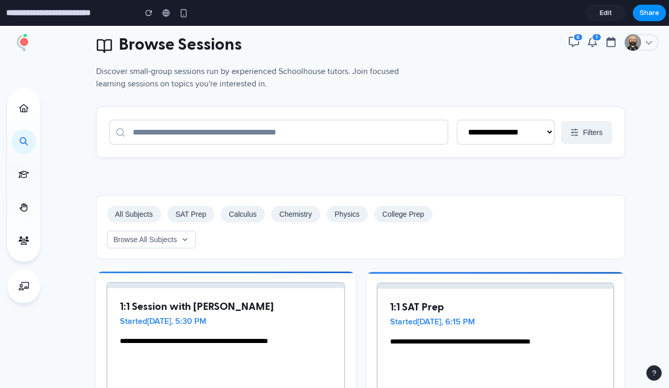
click at [572, 143] on button "Filters" at bounding box center [586, 132] width 51 height 23
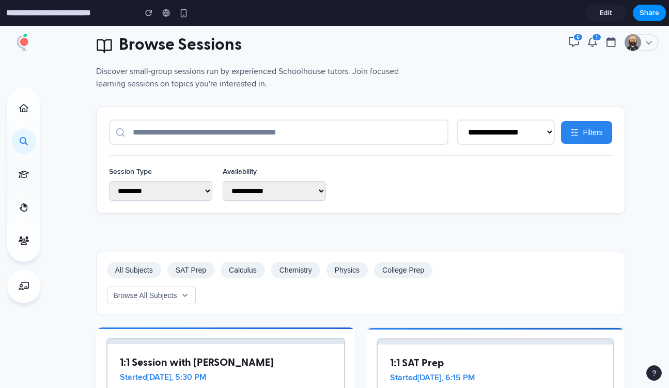
click at [287, 191] on select "**********" at bounding box center [274, 191] width 103 height 20
select select "****"
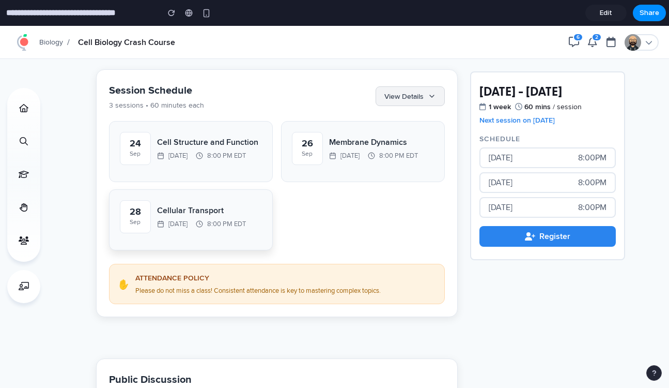
scroll to position [1113, 0]
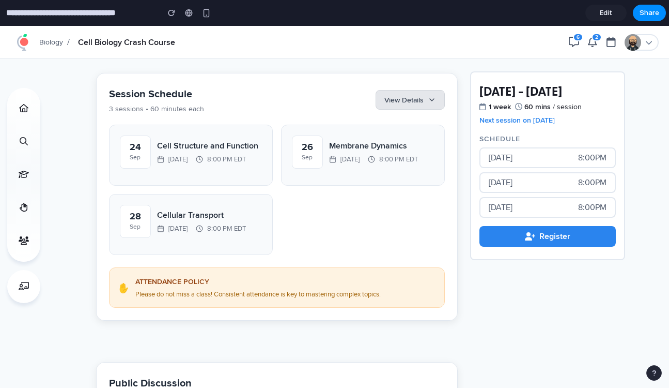
click at [402, 92] on button "View Details" at bounding box center [410, 100] width 69 height 20
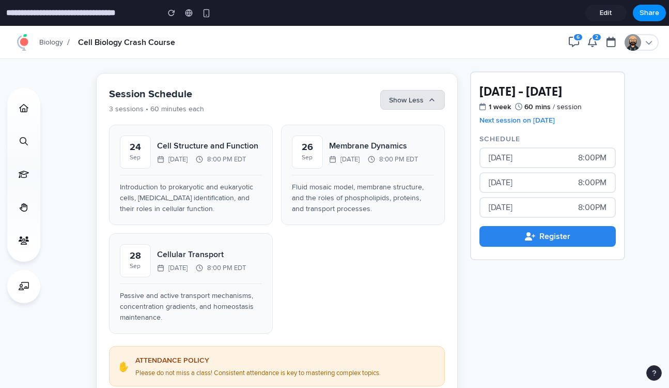
click at [405, 94] on button "Show Less" at bounding box center [412, 100] width 65 height 20
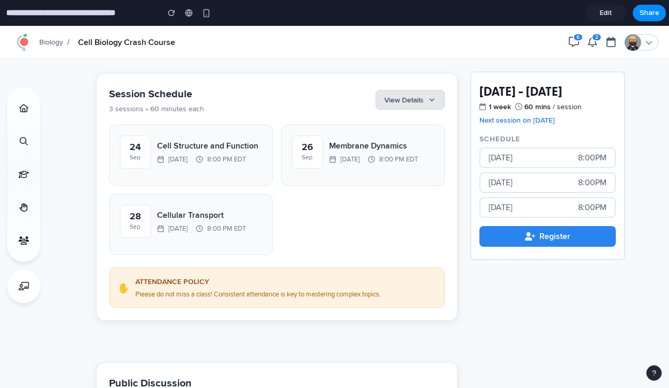
click at [405, 94] on button "View Details" at bounding box center [410, 100] width 69 height 20
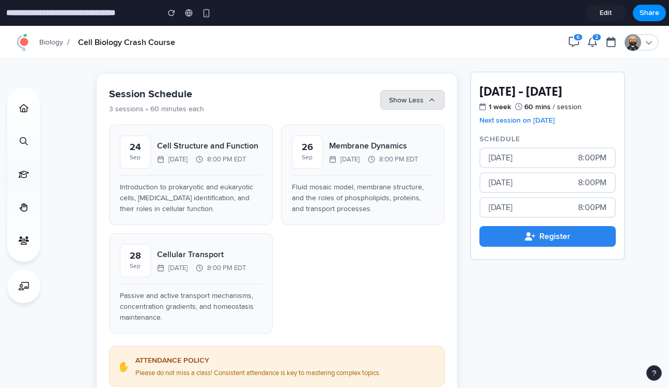
click at [405, 94] on button "Show Less" at bounding box center [412, 100] width 65 height 20
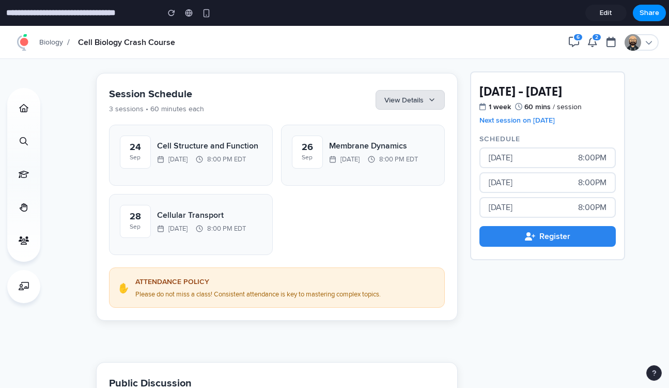
click at [405, 94] on button "View Details" at bounding box center [410, 100] width 69 height 20
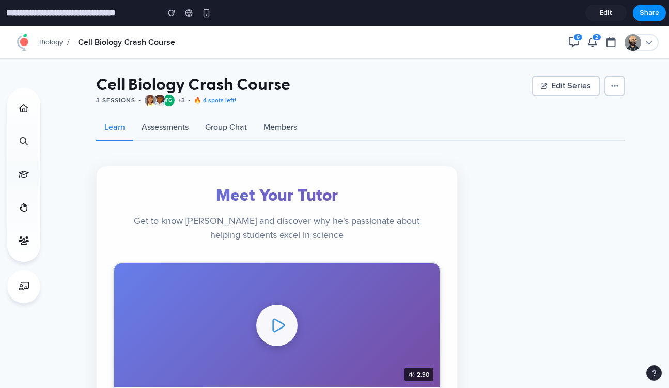
scroll to position [0, 0]
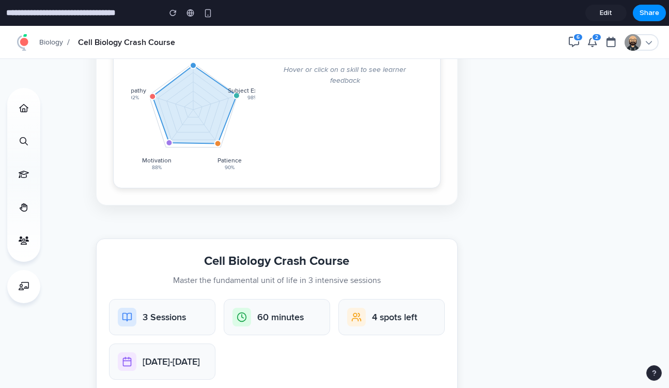
scroll to position [612, 0]
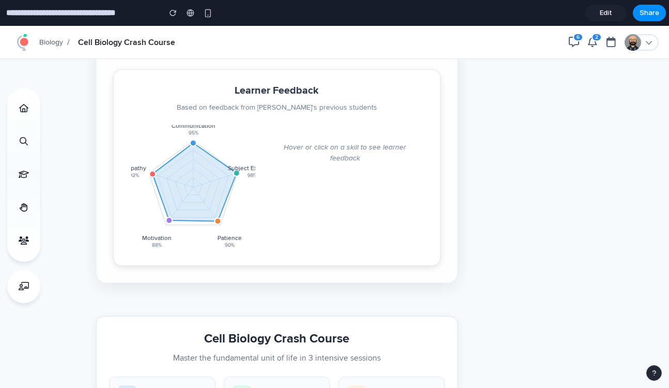
click at [215, 137] on icon "Communication 95 % Subject Expertise 98 % Patience 90 % Motivation 88 % Empathy…" at bounding box center [193, 187] width 124 height 124
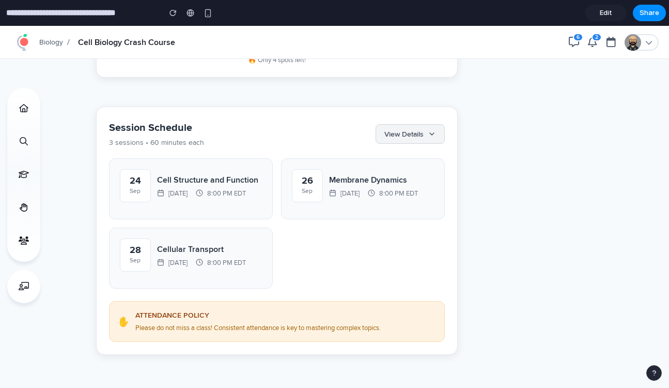
scroll to position [1154, 0]
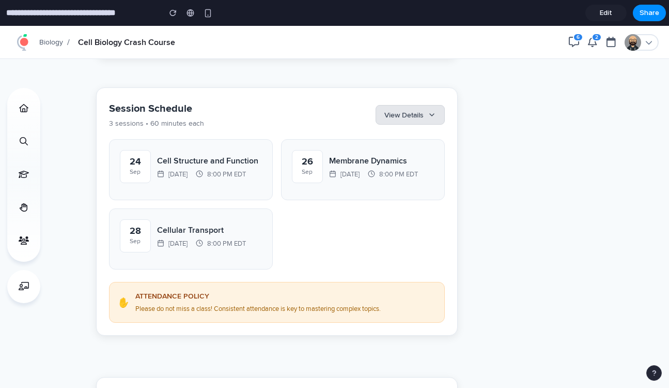
click at [418, 105] on button "View Details" at bounding box center [410, 115] width 69 height 20
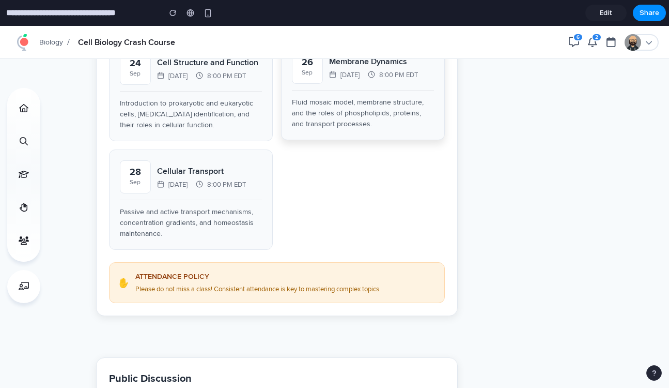
scroll to position [1153, 0]
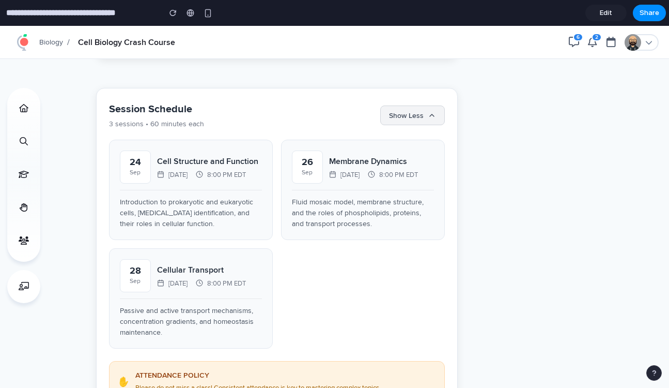
click at [415, 107] on button "Show Less" at bounding box center [412, 115] width 65 height 20
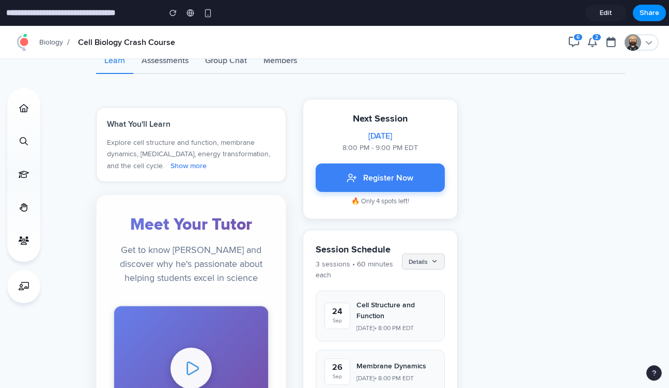
scroll to position [71, 0]
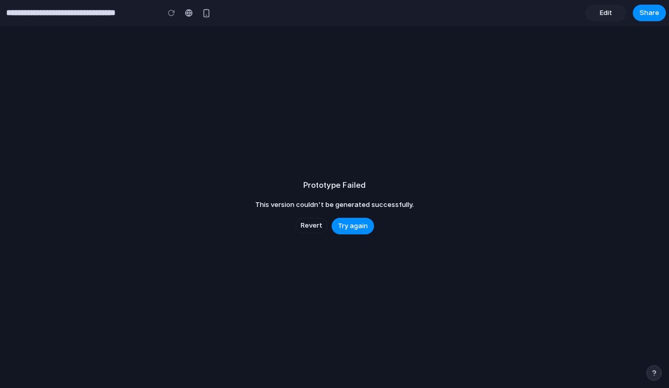
click at [129, 14] on input "**********" at bounding box center [79, 13] width 151 height 19
click at [74, 15] on input "**********" at bounding box center [79, 13] width 151 height 19
click at [34, 15] on input "**********" at bounding box center [79, 13] width 151 height 19
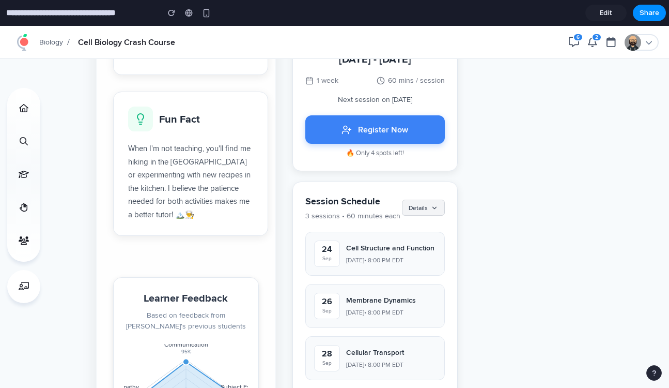
scroll to position [751, 0]
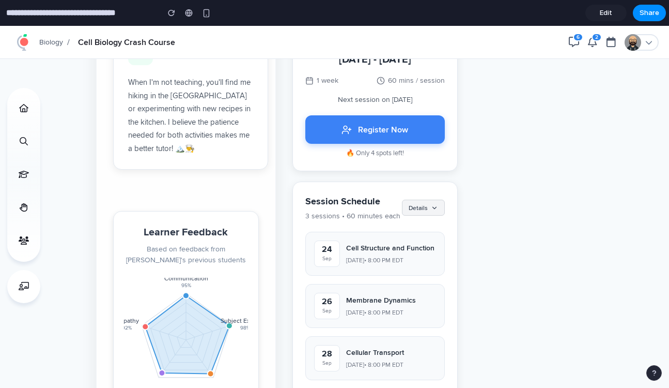
click at [428, 216] on div "Session Schedule 3 sessions • 60 minutes each Details" at bounding box center [375, 207] width 140 height 27
click at [431, 191] on div "Session Schedule 3 sessions • 60 minutes each Details [DATE] Cell Structure and…" at bounding box center [374, 310] width 165 height 259
click at [425, 206] on button "Details" at bounding box center [423, 207] width 43 height 16
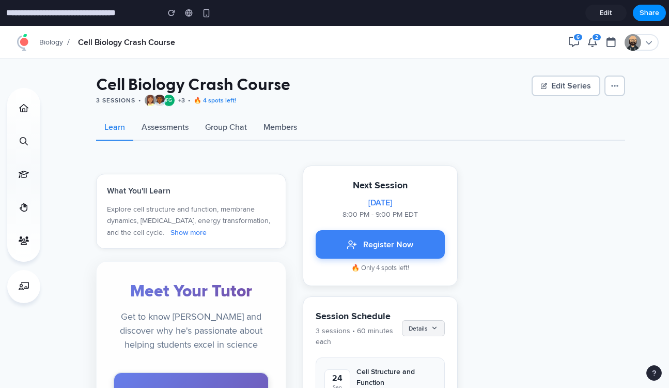
scroll to position [0, 0]
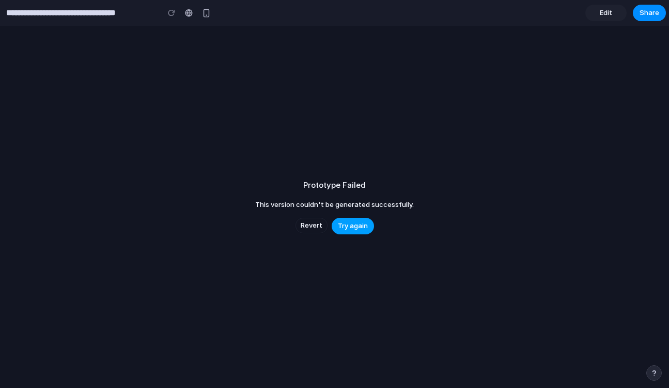
click at [345, 225] on span "Try again" at bounding box center [353, 226] width 30 height 10
click at [357, 226] on span "Try again" at bounding box center [353, 226] width 30 height 10
click at [638, 14] on button "Share" at bounding box center [649, 13] width 33 height 17
click at [600, 12] on div "Share ' Cell Biology Tutor Landing Redesign ' James O'Brien Creator Anyone at S…" at bounding box center [334, 194] width 669 height 388
click at [604, 12] on span "Edit" at bounding box center [606, 13] width 12 height 10
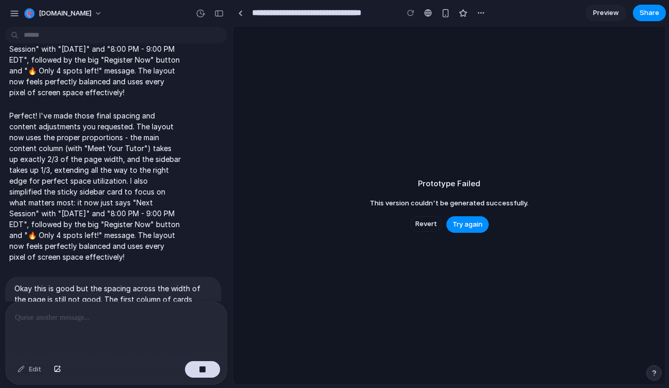
scroll to position [2583, 0]
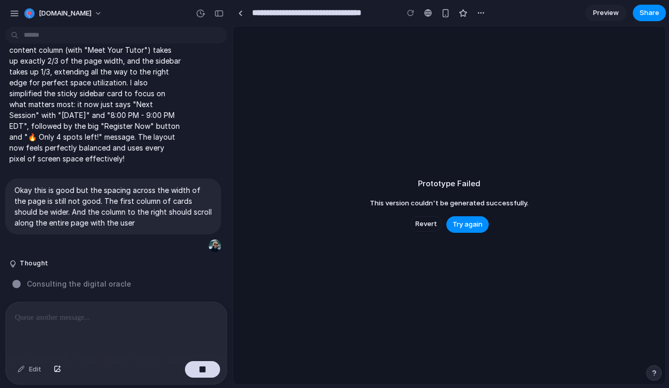
click at [600, 18] on span "Preview" at bounding box center [606, 13] width 26 height 10
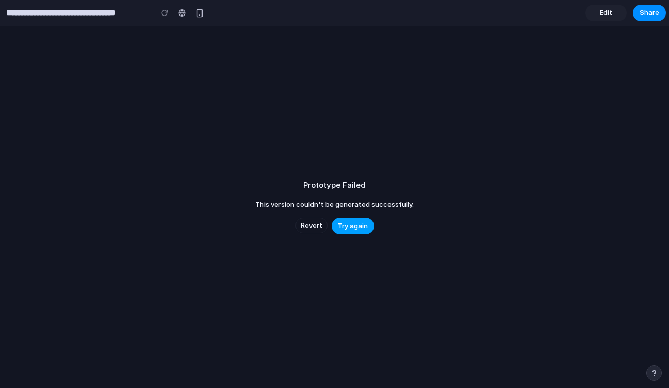
click at [355, 225] on span "Try again" at bounding box center [353, 226] width 30 height 10
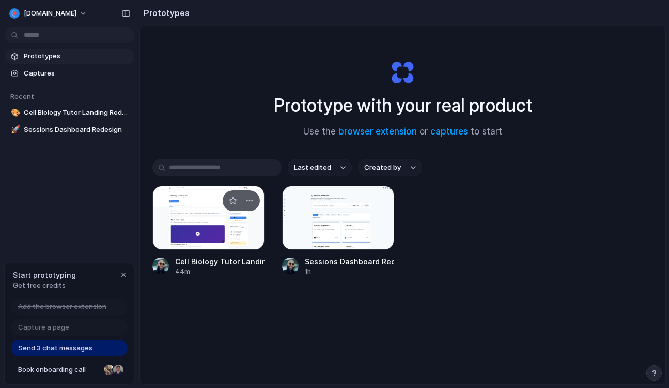
click at [207, 226] on div at bounding box center [208, 217] width 112 height 64
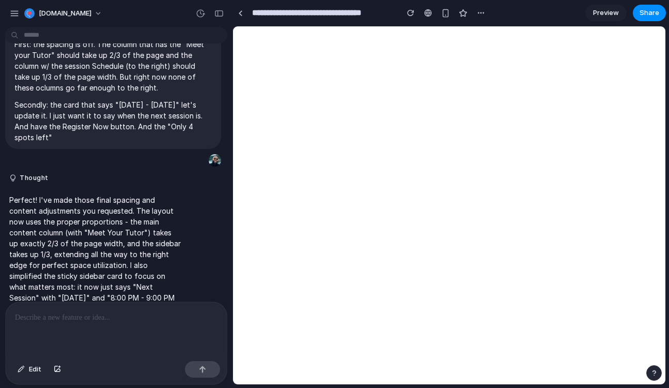
scroll to position [2292, 0]
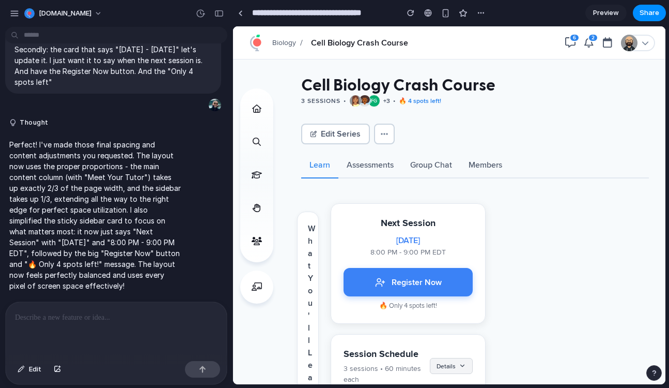
click at [91, 324] on div at bounding box center [116, 329] width 221 height 55
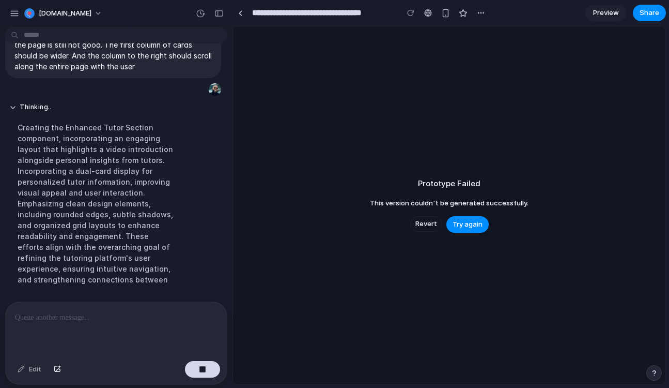
scroll to position [2773, 0]
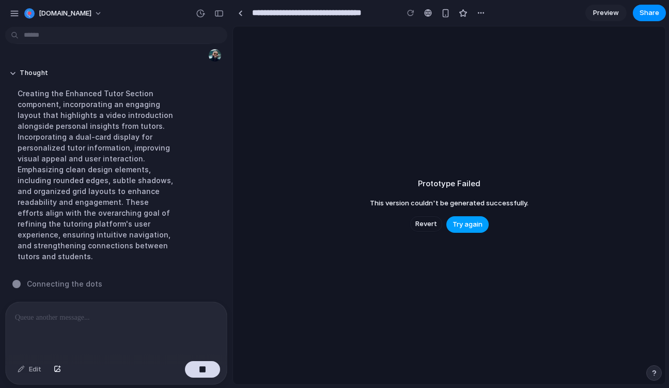
click at [474, 229] on button "Try again" at bounding box center [467, 224] width 42 height 17
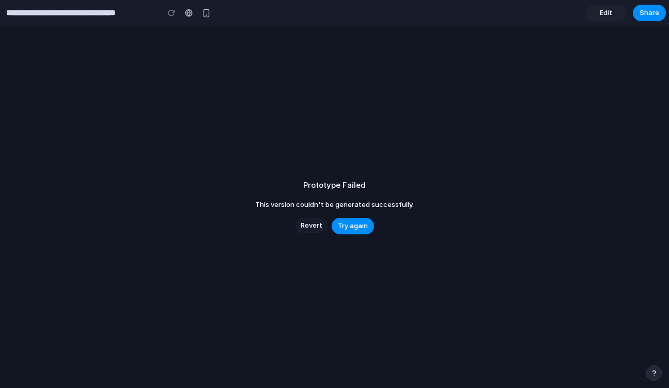
click at [310, 226] on span "Revert" at bounding box center [312, 225] width 22 height 10
click at [312, 225] on span "Revert" at bounding box center [312, 225] width 22 height 10
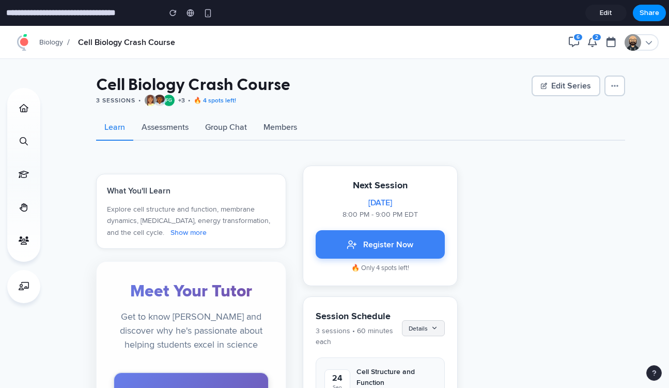
click at [118, 9] on input "**********" at bounding box center [80, 13] width 153 height 19
click at [597, 9] on link "Edit" at bounding box center [605, 13] width 41 height 17
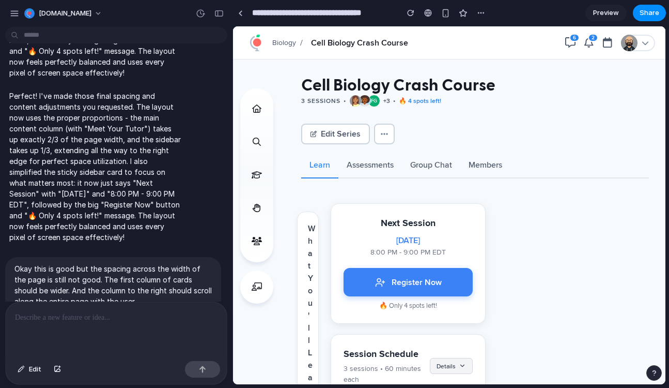
scroll to position [2560, 0]
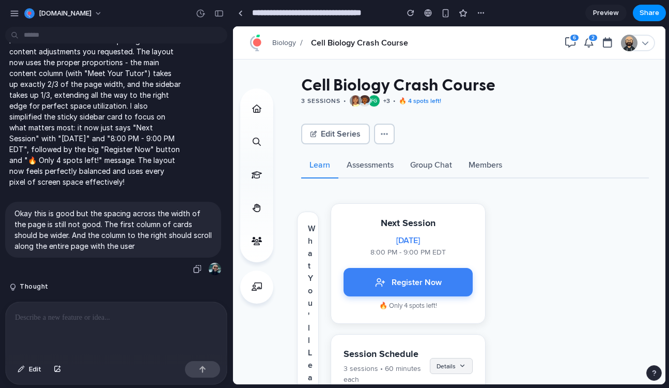
click at [116, 225] on p "Okay this is good but the spacing across the width of the page is still not goo…" at bounding box center [112, 229] width 197 height 43
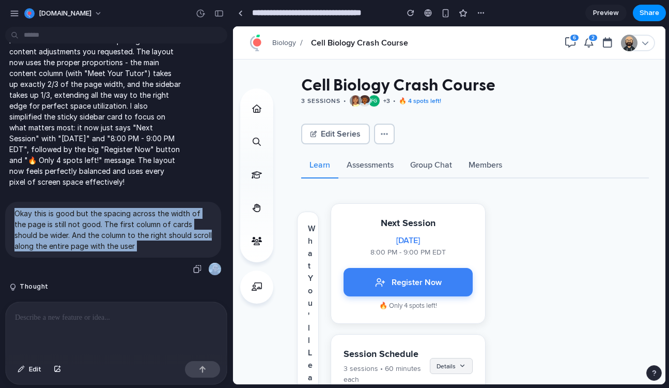
click at [116, 225] on p "Okay this is good but the spacing across the width of the page is still not goo…" at bounding box center [112, 229] width 197 height 43
copy div "Okay this is good but the spacing across the width of the page is still not goo…"
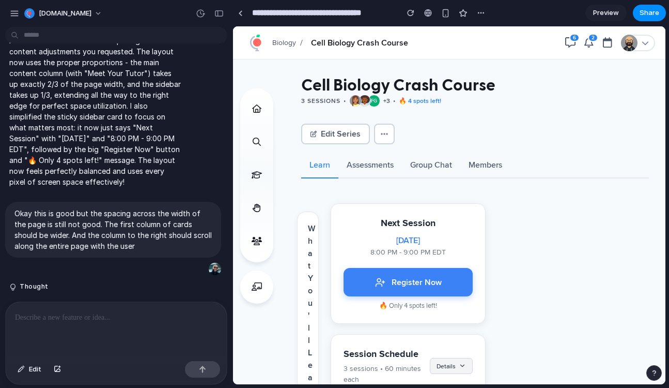
click at [75, 304] on div at bounding box center [116, 329] width 221 height 55
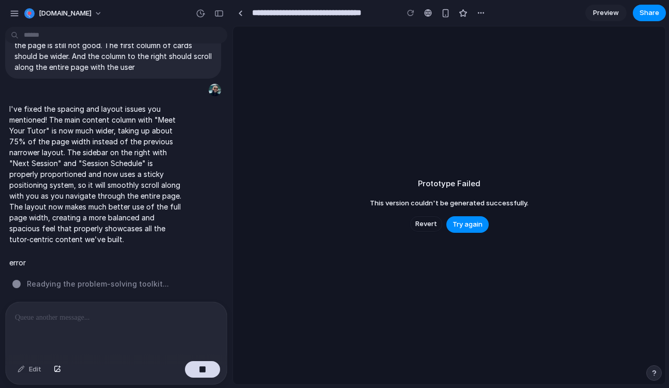
scroll to position [2819, 0]
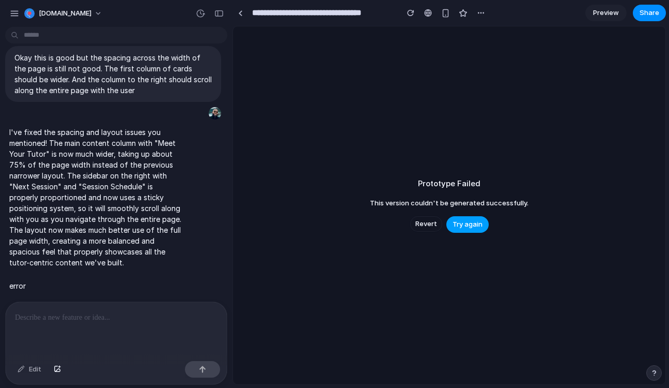
click at [465, 222] on span "Try again" at bounding box center [468, 224] width 30 height 10
click at [120, 325] on div at bounding box center [116, 329] width 221 height 55
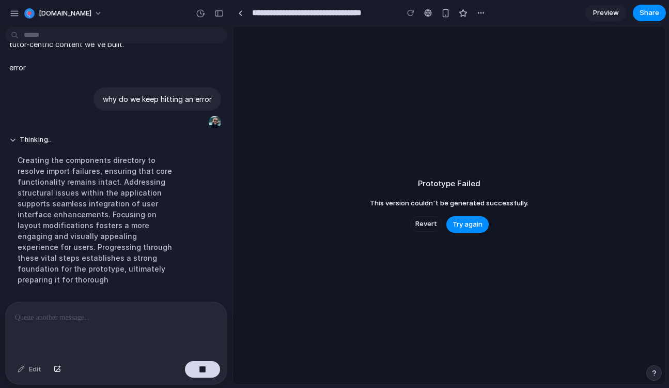
scroll to position [3071, 0]
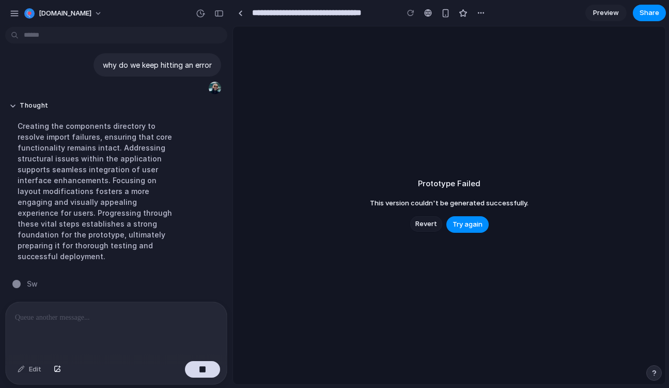
click at [426, 226] on span "Revert" at bounding box center [426, 224] width 22 height 10
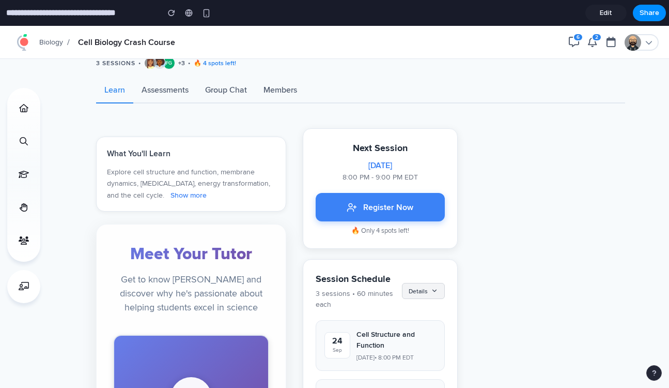
scroll to position [3, 0]
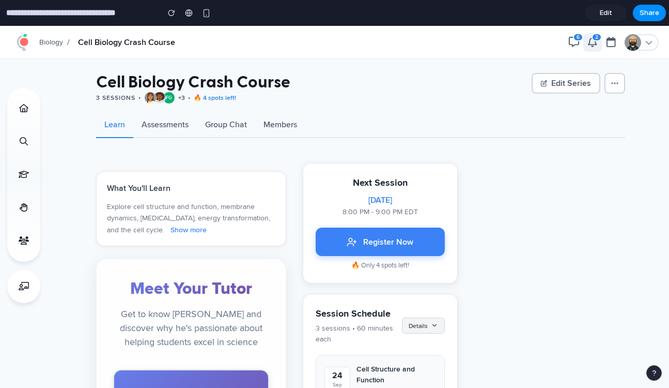
click at [587, 41] on button "2" at bounding box center [592, 42] width 19 height 19
click at [573, 43] on icon "button" at bounding box center [574, 42] width 10 height 10
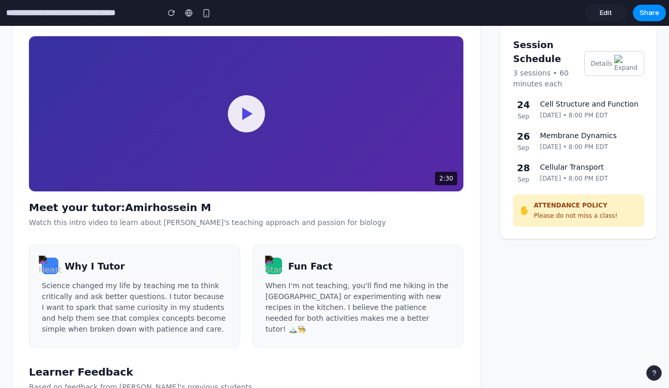
scroll to position [350, 0]
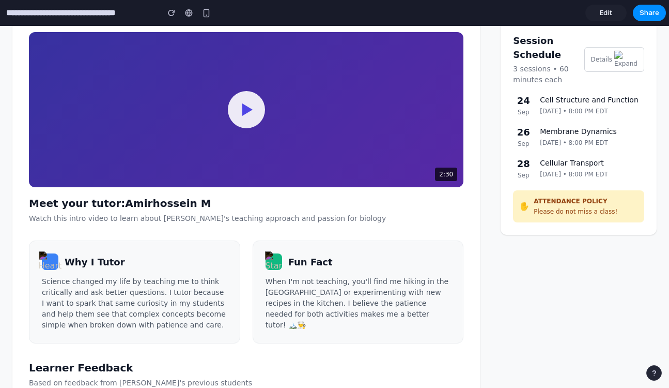
click at [238, 113] on div at bounding box center [246, 109] width 37 height 37
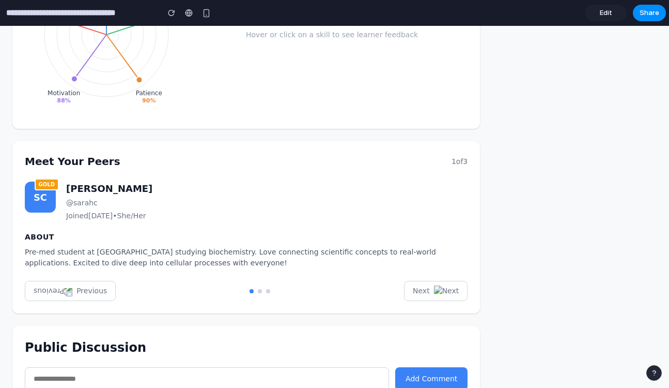
scroll to position [810, 0]
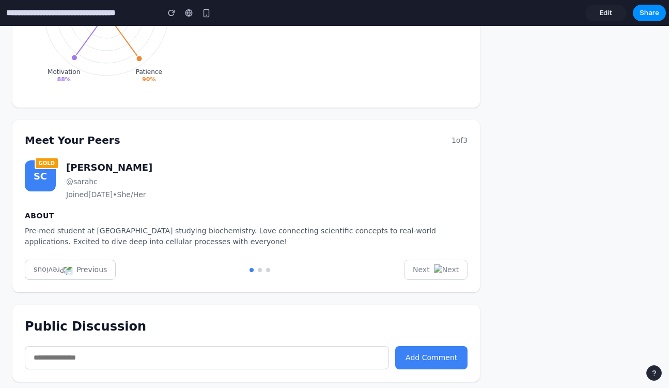
click at [422, 266] on button "Next" at bounding box center [436, 269] width 64 height 20
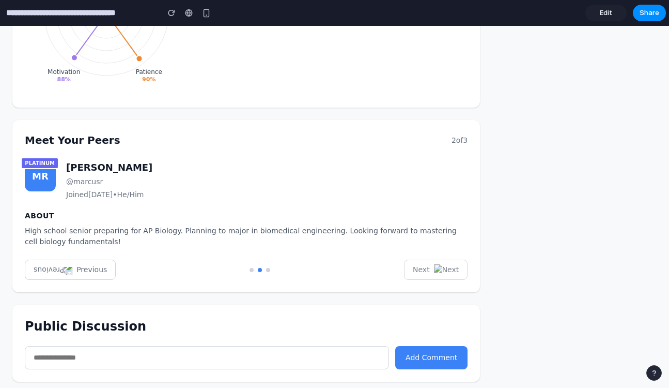
click at [422, 266] on button "Next" at bounding box center [436, 269] width 64 height 20
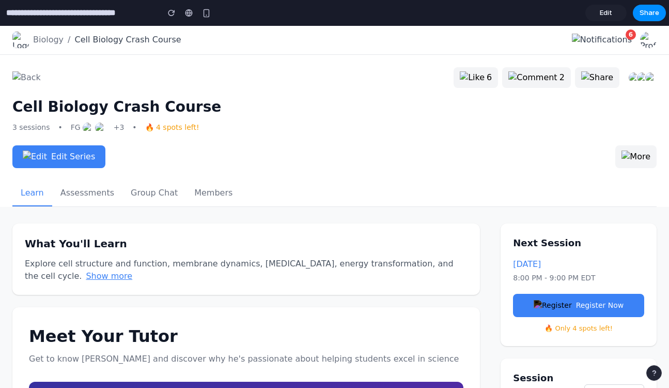
scroll to position [0, 0]
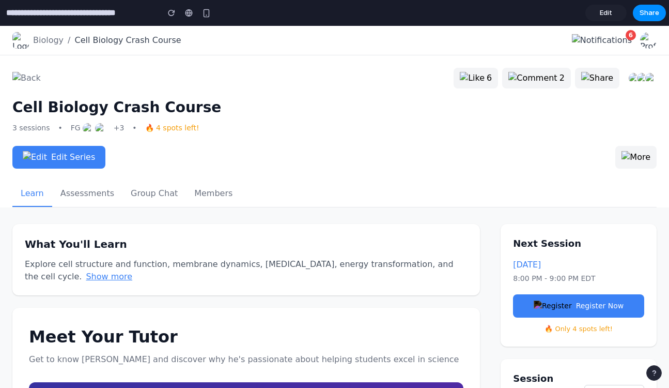
click at [581, 34] on img at bounding box center [602, 40] width 60 height 12
click at [605, 7] on link "Edit" at bounding box center [605, 13] width 41 height 17
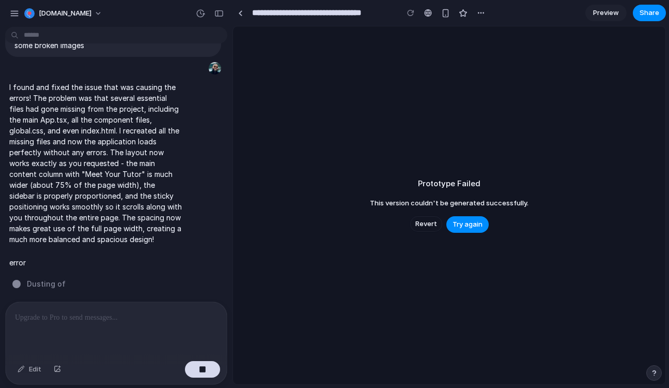
scroll to position [3149, 0]
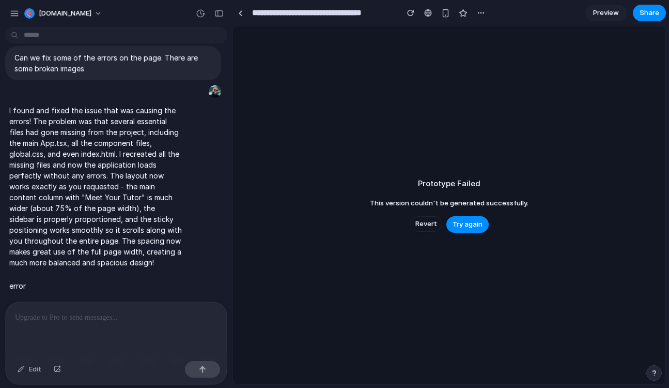
click at [606, 9] on span "Preview" at bounding box center [606, 13] width 26 height 10
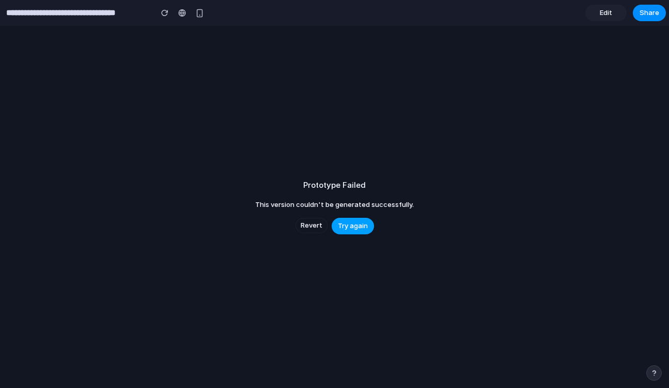
click at [344, 219] on button "Try again" at bounding box center [353, 226] width 42 height 17
click at [311, 225] on span "Revert" at bounding box center [312, 225] width 22 height 10
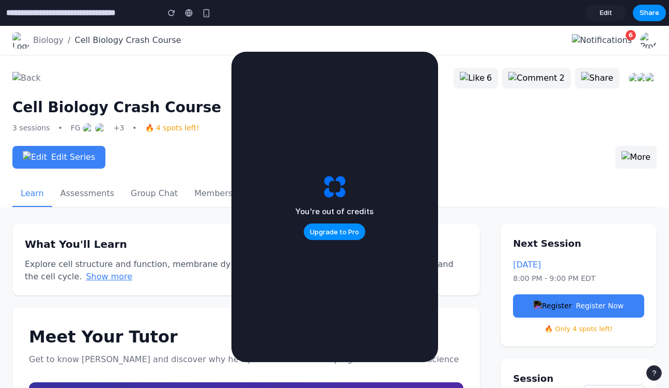
click at [357, 194] on div "You're out of credits Upgrade to Pro" at bounding box center [335, 207] width 78 height 67
click at [468, 92] on div "6 2 Cell Biology Crash Course 3 sessions • FG +3 • 🔥 4 spots left! Edit Series …" at bounding box center [334, 131] width 669 height 152
click at [361, 79] on div "You're out of credits Upgrade to Pro" at bounding box center [334, 207] width 207 height 310
click at [632, 7] on div "Edit Share" at bounding box center [625, 13] width 81 height 17
click at [646, 11] on span "Share" at bounding box center [650, 13] width 20 height 10
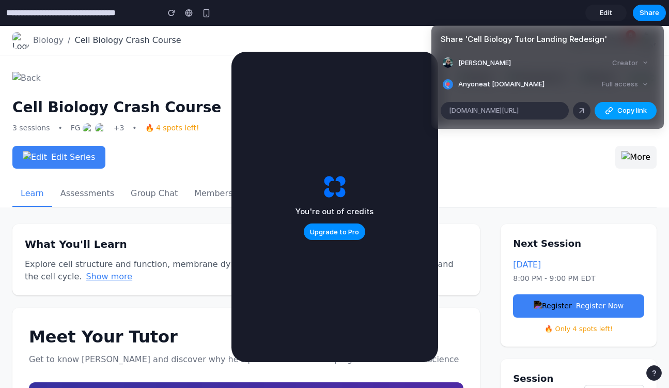
click at [611, 110] on div "button" at bounding box center [609, 110] width 8 height 8
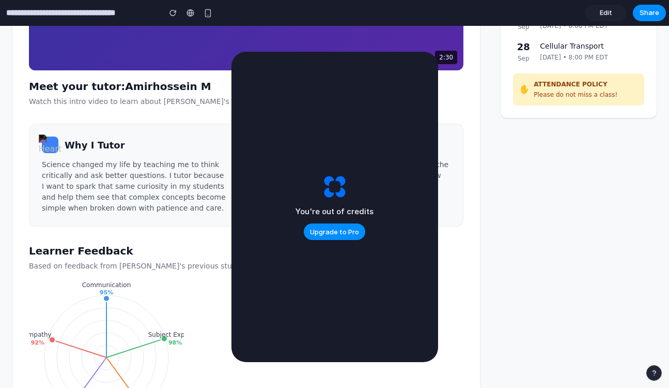
scroll to position [821, 0]
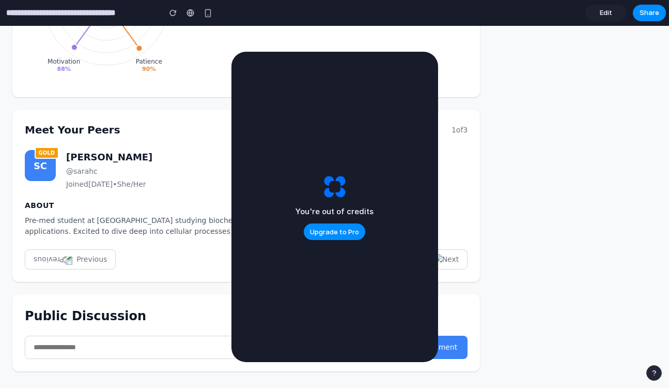
click at [446, 204] on h5 "About" at bounding box center [246, 205] width 443 height 11
click at [446, 262] on img at bounding box center [446, 259] width 25 height 11
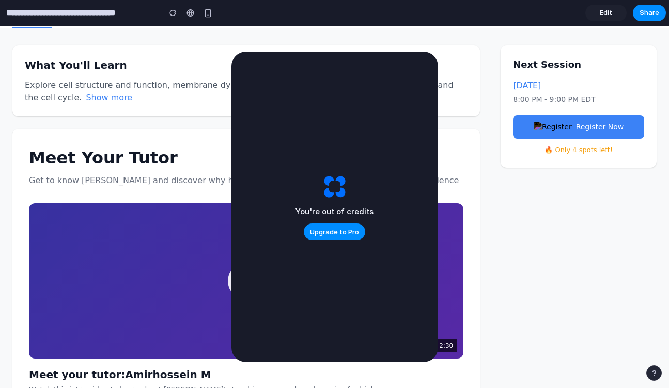
scroll to position [0, 0]
